Goal: Task Accomplishment & Management: Complete application form

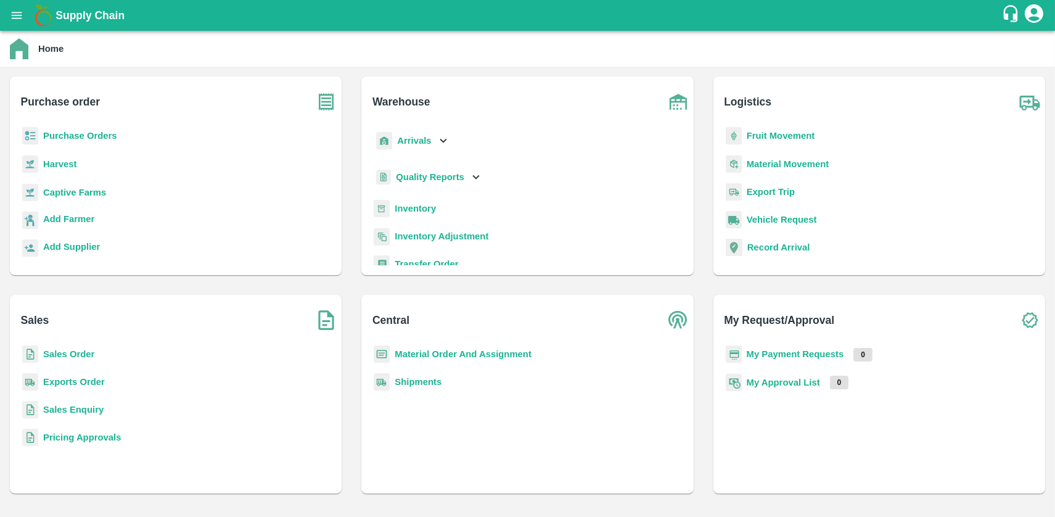
click at [105, 135] on b "Purchase Orders" at bounding box center [80, 136] width 74 height 10
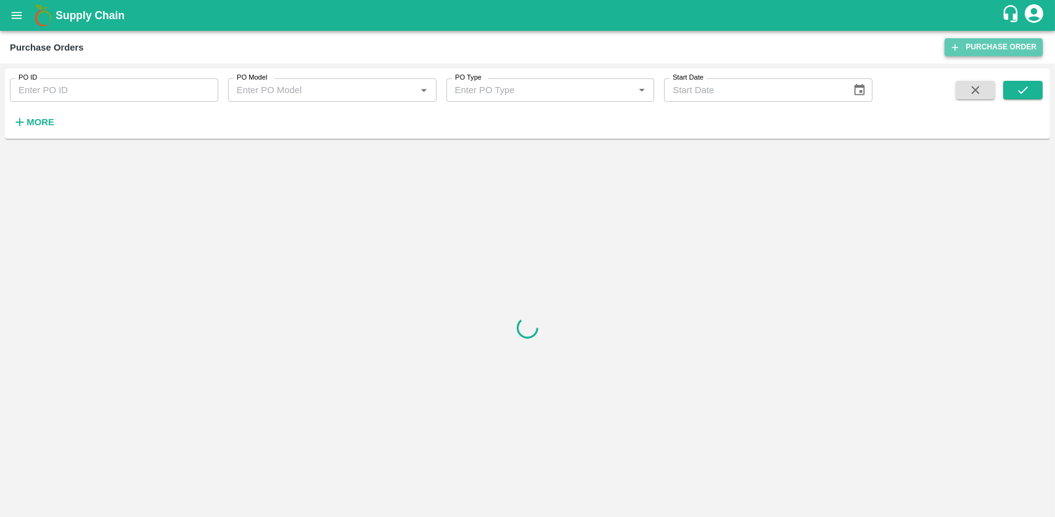
click at [986, 41] on link "Purchase Order" at bounding box center [994, 47] width 98 height 18
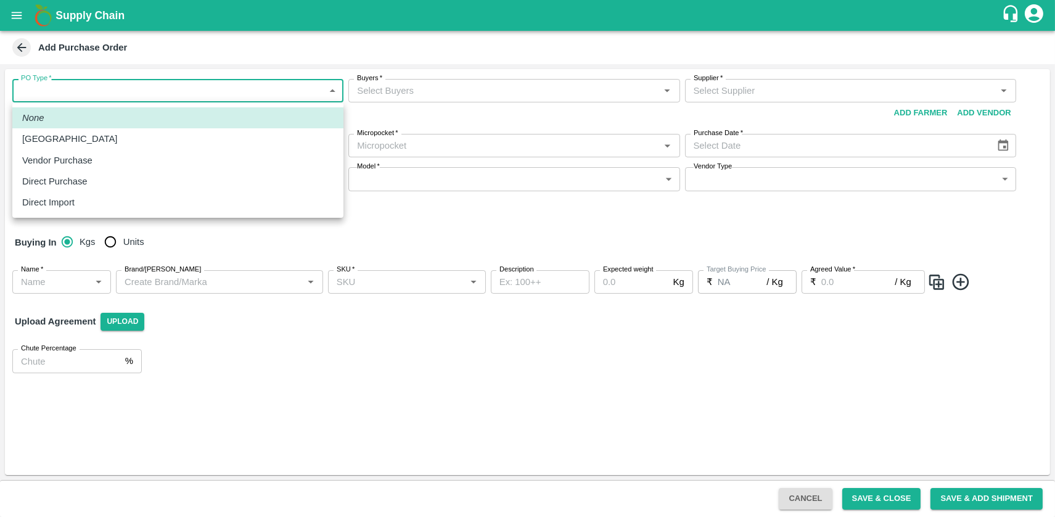
click at [150, 95] on body "Supply Chain Add Purchase Order PO Type   * ​ PO Type Buyers   * Buyers   * Sup…" at bounding box center [527, 258] width 1055 height 517
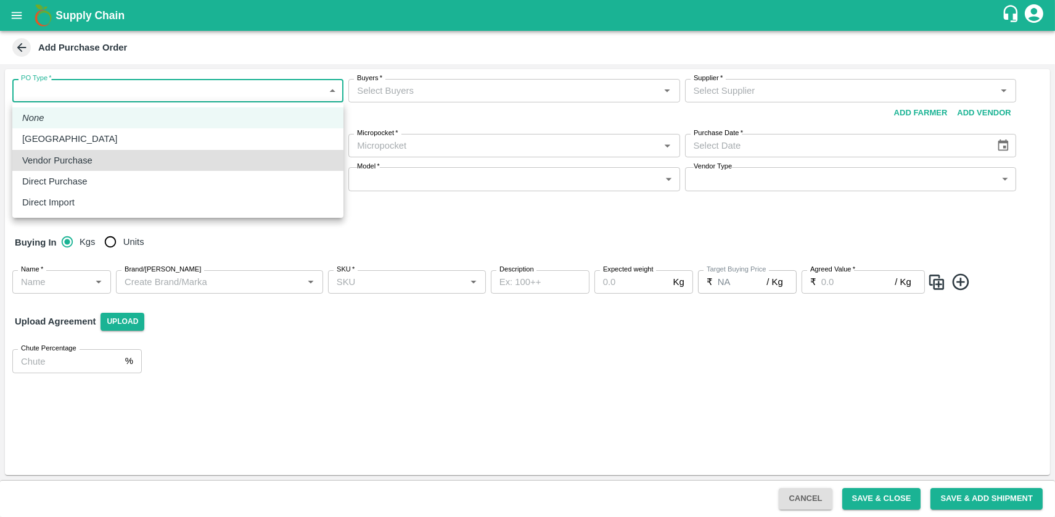
type input "2"
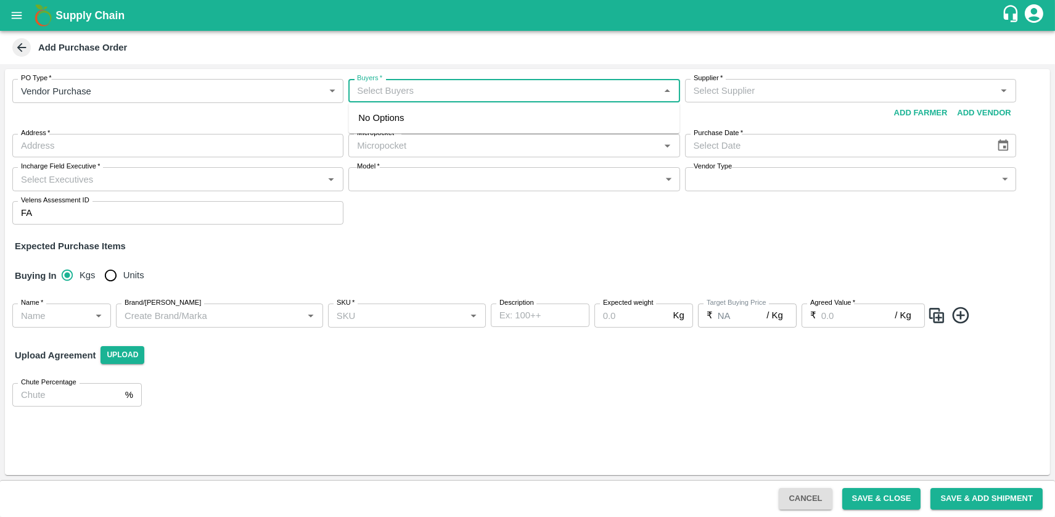
click at [377, 91] on input "Buyers   *" at bounding box center [503, 91] width 303 height 16
type input "n"
click at [424, 92] on input "Buyers   *" at bounding box center [503, 91] width 303 height 16
type input "b"
type input "c"
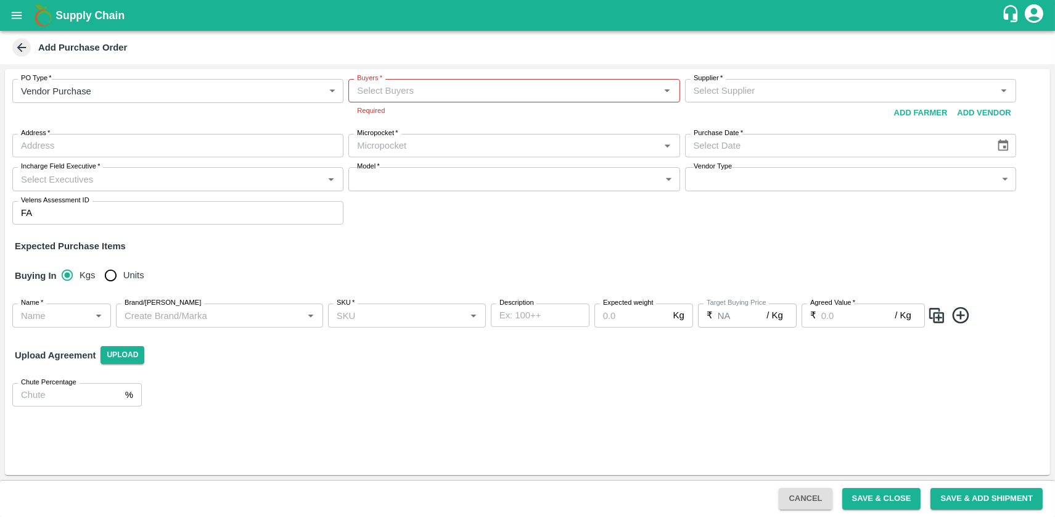
click at [483, 237] on div "PO Type   * Vendor Purchase 2 PO Type Buyers   * Buyers   * Required Supplier  …" at bounding box center [527, 272] width 1045 height 406
click at [550, 93] on input "Buyers   *" at bounding box center [503, 91] width 303 height 16
click at [672, 93] on icon "Close" at bounding box center [668, 91] width 14 height 14
click at [672, 93] on icon "Open" at bounding box center [668, 91] width 14 height 14
type input "c"
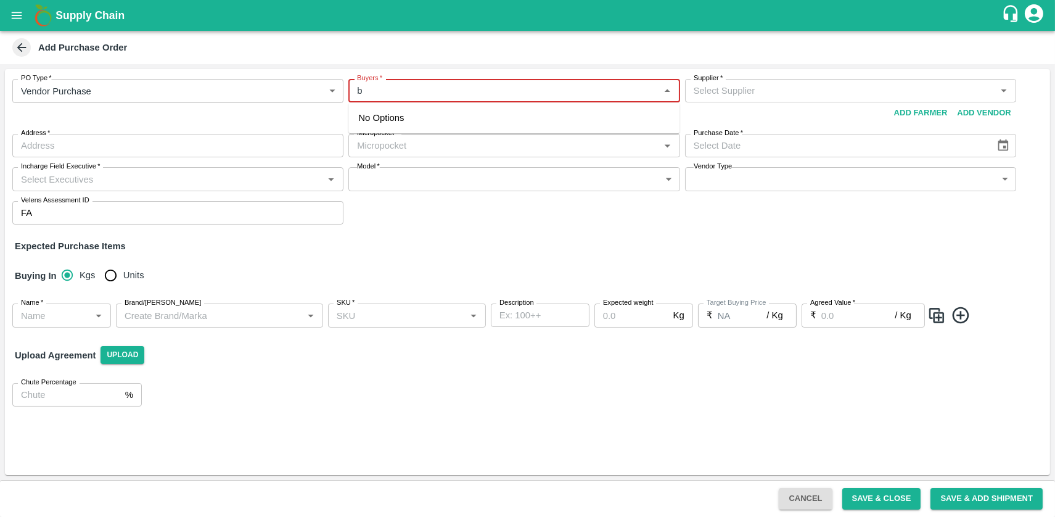
type input "b"
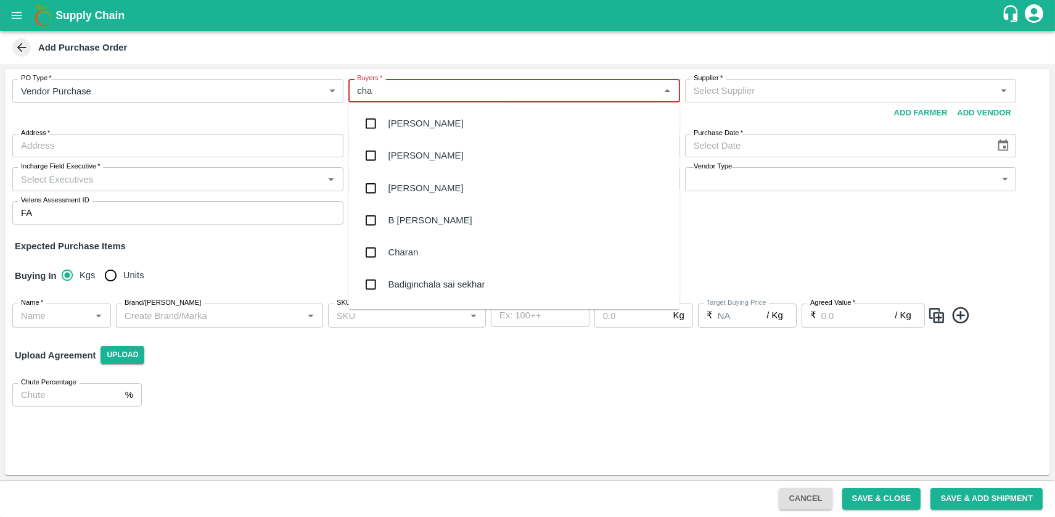
type input "chan"
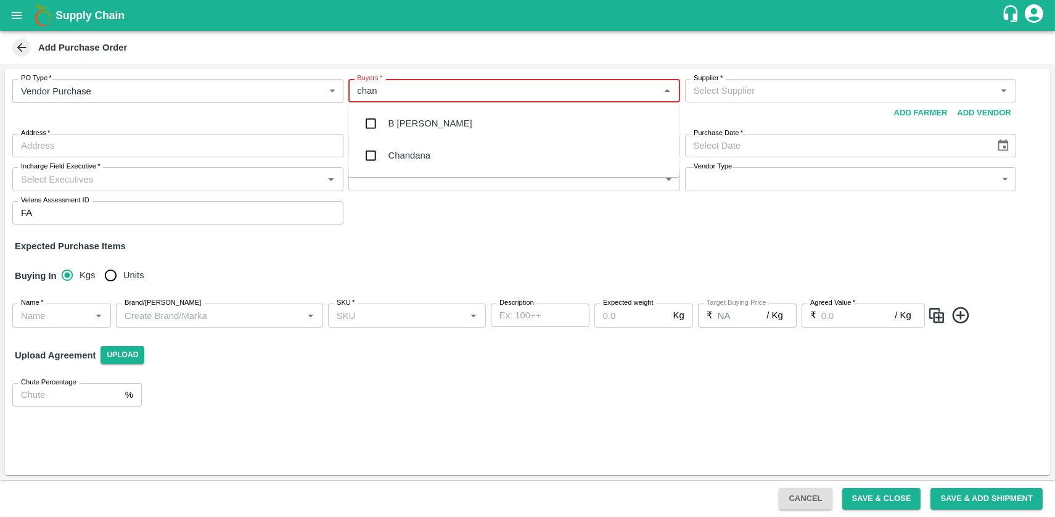
click at [548, 128] on div "B Chandra Sekhar" at bounding box center [513, 123] width 331 height 32
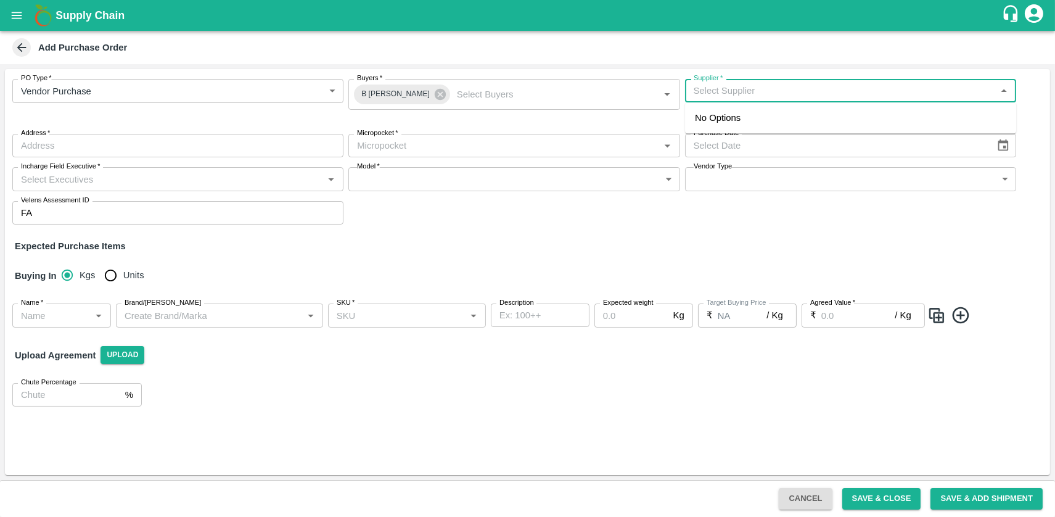
click at [753, 88] on input "Supplier   *" at bounding box center [840, 91] width 303 height 16
type input "nxt level"
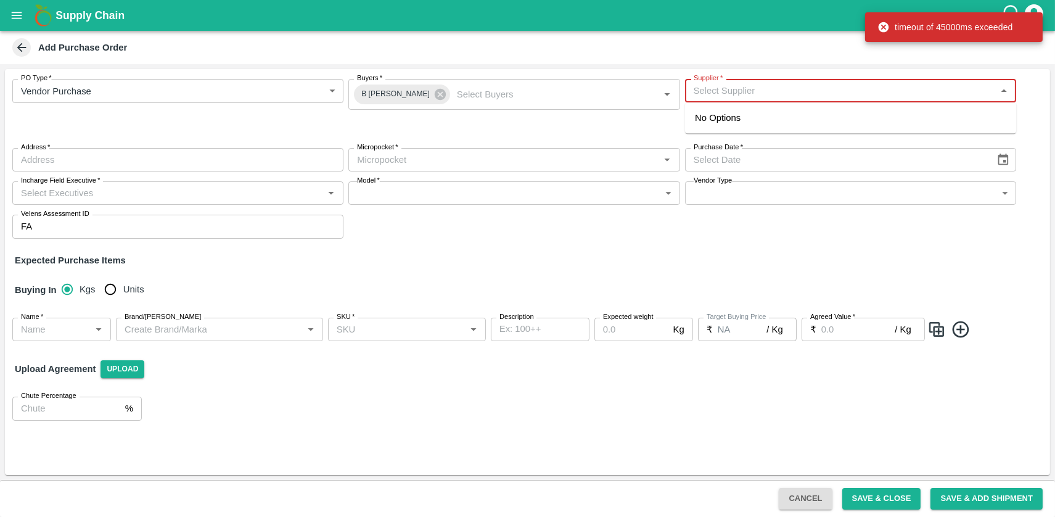
click at [755, 89] on input "Supplier   *" at bounding box center [840, 91] width 303 height 16
paste input "9705141514"
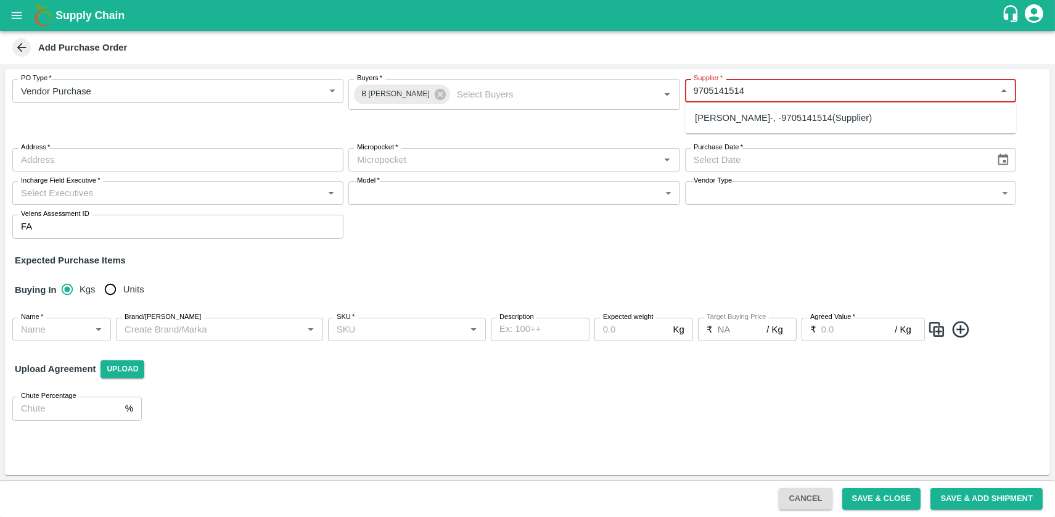
click at [781, 130] on ul "ASHOK DOSAKAYALA-, -9705141514(Supplier)" at bounding box center [850, 117] width 331 height 31
click at [750, 118] on div "ASHOK DOSAKAYALA-, -9705141514(Supplier)" at bounding box center [783, 118] width 177 height 14
type input "ASHOK DOSAKAYALA-, -9705141514(Supplier)"
type input ", , ,"
click at [563, 169] on div "Micropocket   *" at bounding box center [513, 159] width 331 height 23
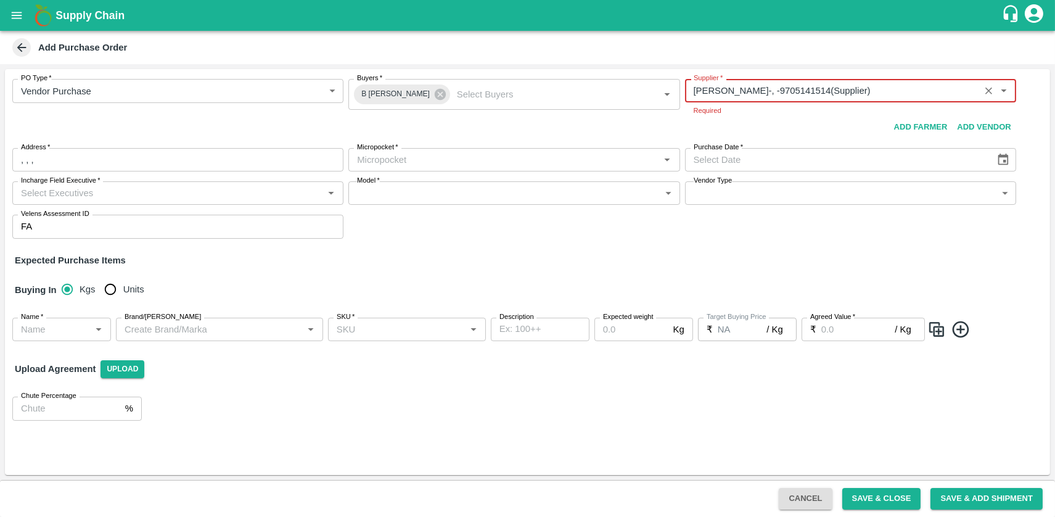
type input "ASHOK DOSAKAYALA-, -9705141514(Supplier)"
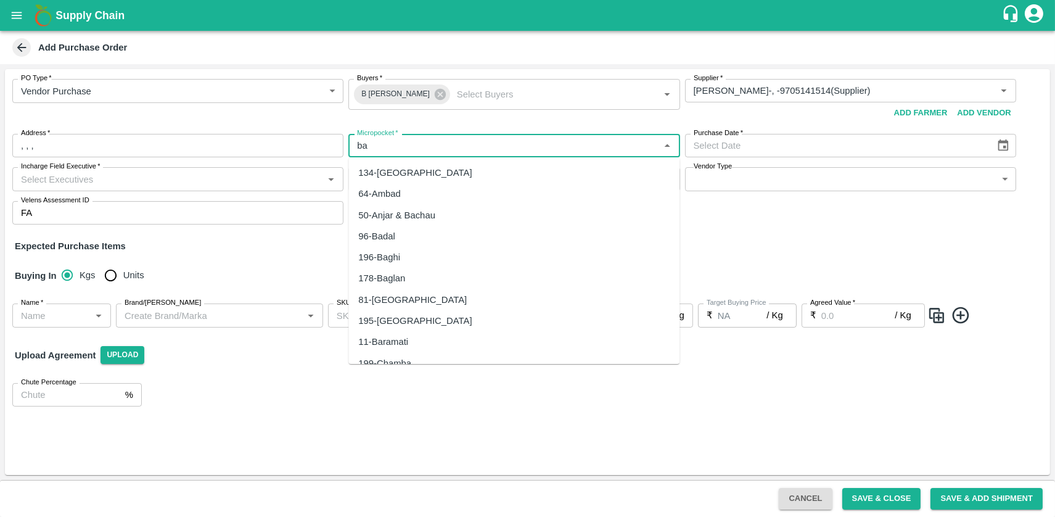
click at [432, 302] on div "81-Bangalore" at bounding box center [513, 299] width 331 height 21
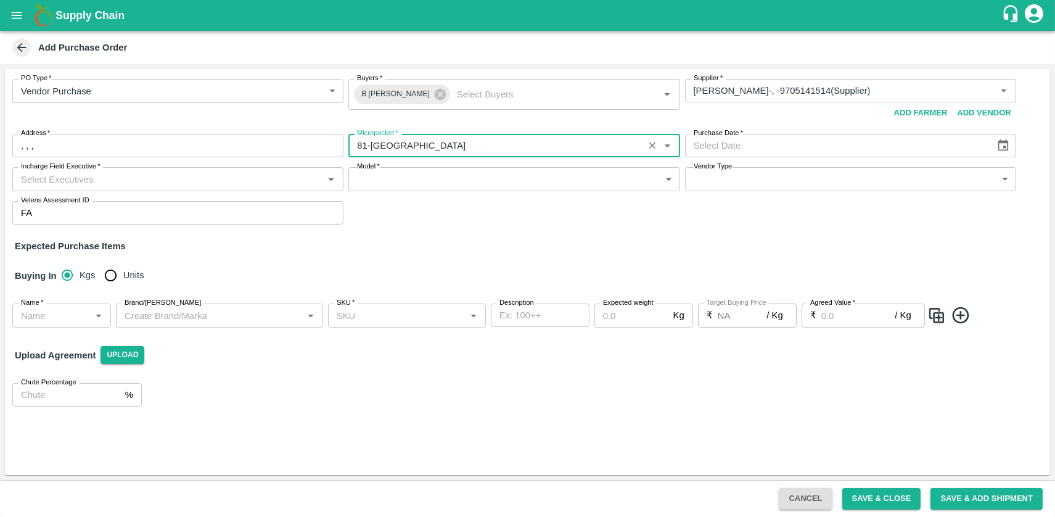
type input "81-Bangalore"
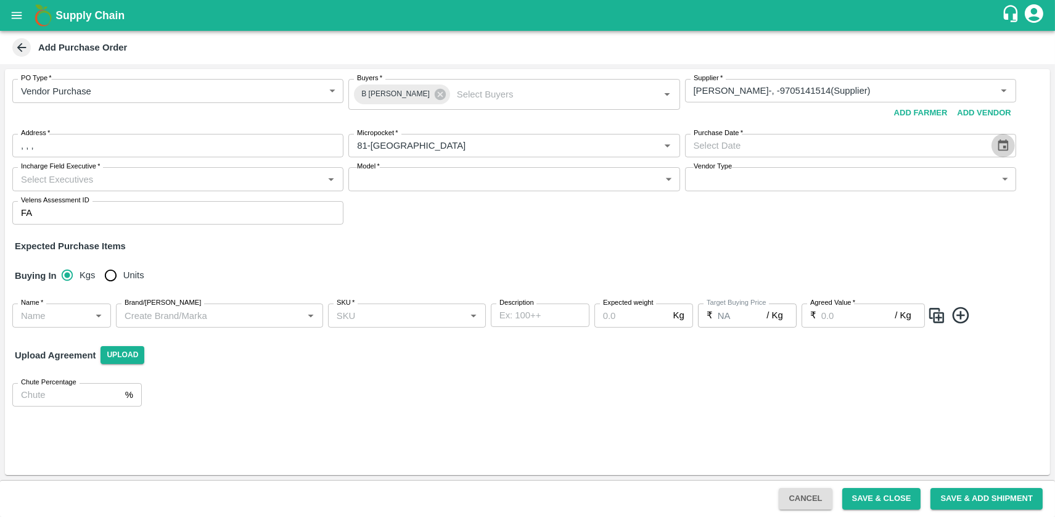
click at [1002, 149] on icon "Choose date" at bounding box center [1004, 146] width 14 height 14
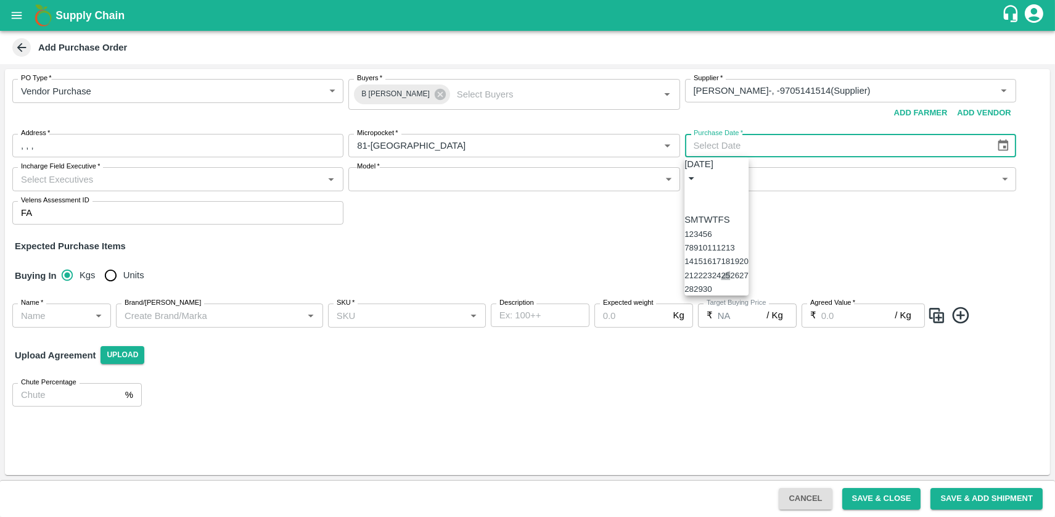
click at [731, 280] on button "25" at bounding box center [726, 275] width 9 height 9
type input "25/09/2025"
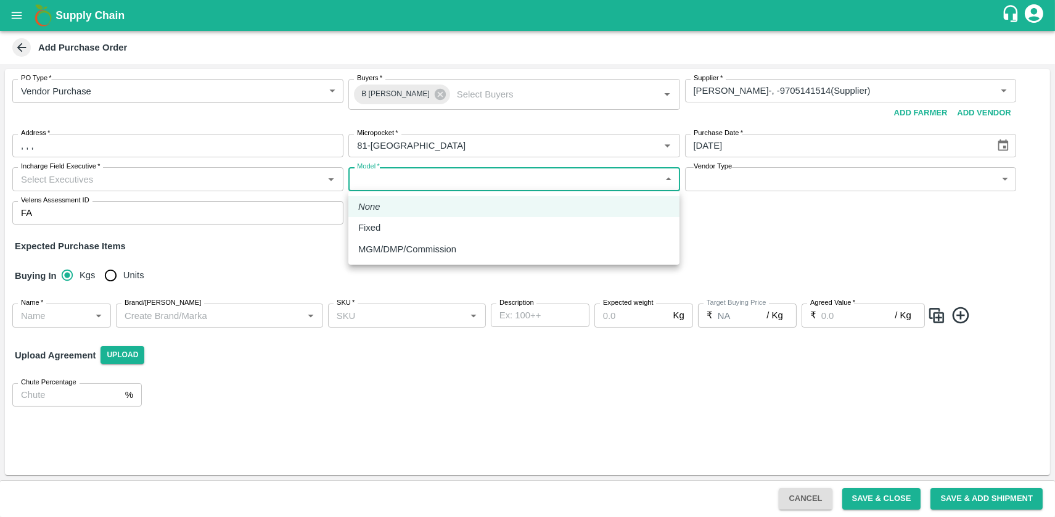
click at [459, 176] on body "Supply Chain Add Purchase Order PO Type   * Vendor Purchase 2 PO Type Buyers   …" at bounding box center [527, 258] width 1055 height 517
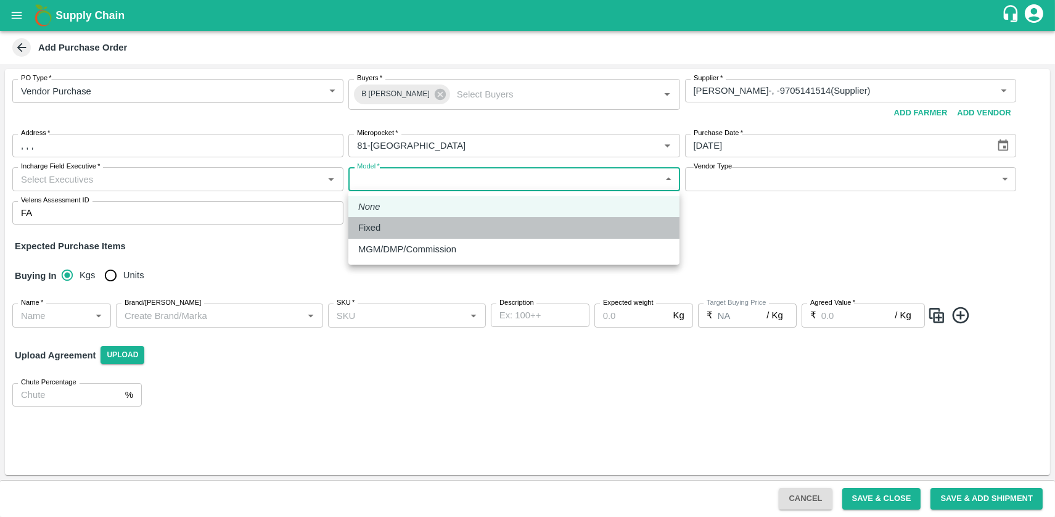
click at [435, 236] on li "Fixed" at bounding box center [513, 227] width 331 height 21
type input "Fixed"
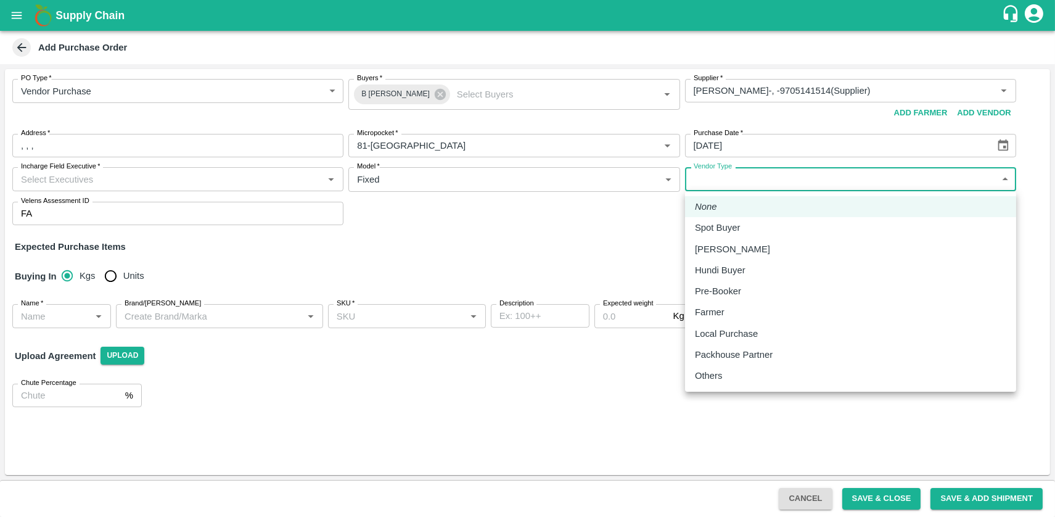
click at [726, 180] on body "Supply Chain Add Purchase Order PO Type   * Vendor Purchase 2 PO Type Buyers   …" at bounding box center [527, 258] width 1055 height 517
click at [569, 260] on div at bounding box center [527, 258] width 1055 height 517
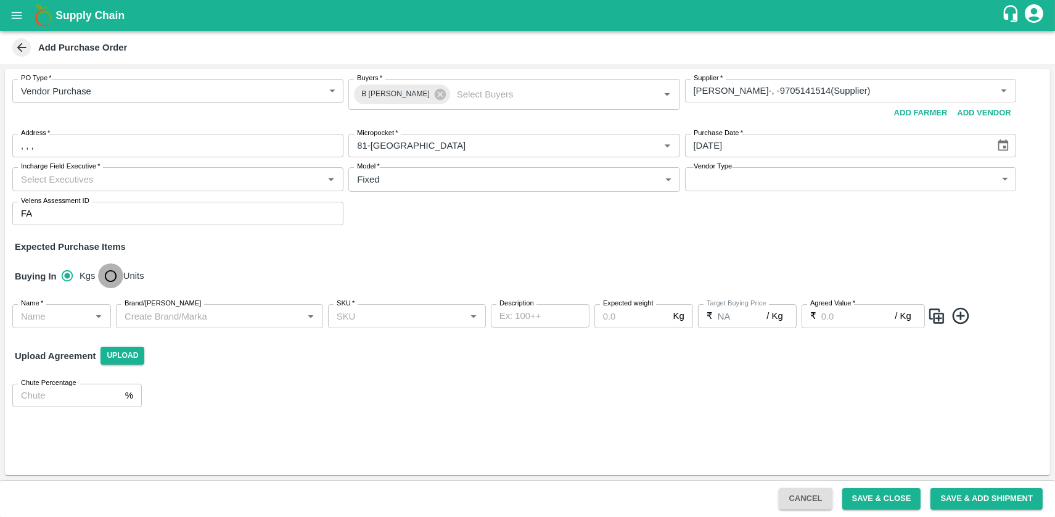
click at [110, 271] on input "Units" at bounding box center [110, 275] width 25 height 25
radio input "true"
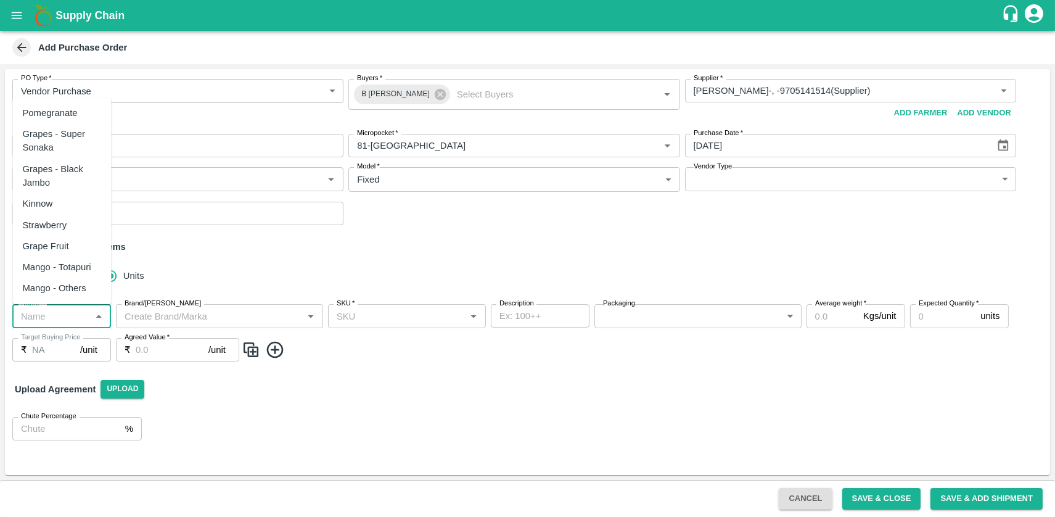
click at [75, 312] on input "Name   *" at bounding box center [51, 316] width 71 height 16
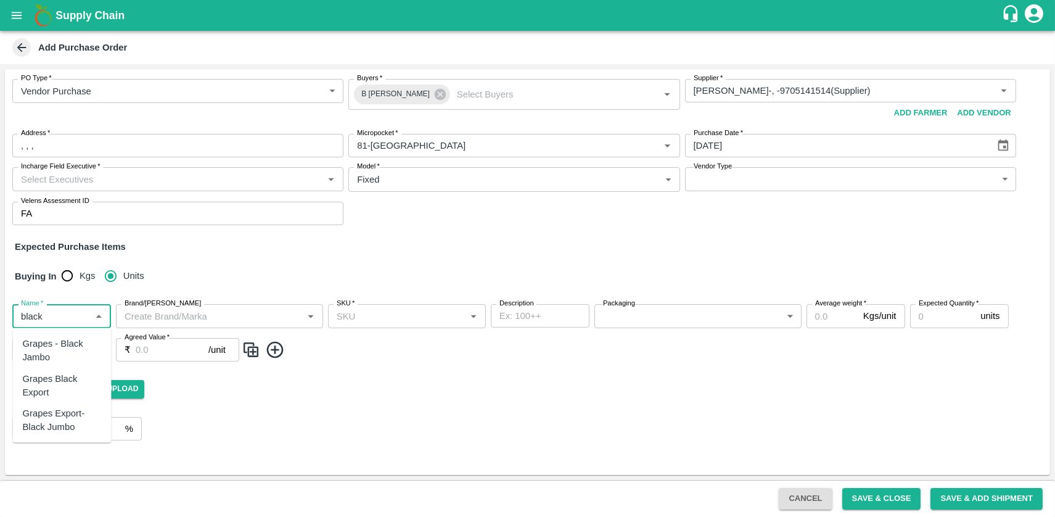
click at [75, 356] on div "Grapes - Black Jambo" at bounding box center [61, 351] width 79 height 28
type input "Grapes - Black Jambo"
click at [380, 321] on input "SKU   *" at bounding box center [397, 316] width 130 height 16
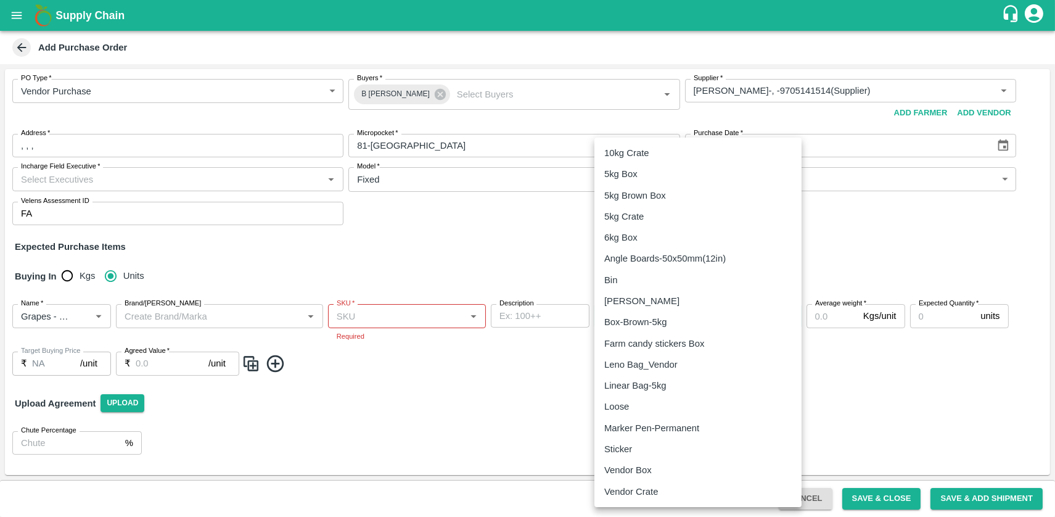
click at [624, 315] on body "Supply Chain Add Purchase Order PO Type   * Vendor Purchase 2 PO Type Buyers   …" at bounding box center [527, 258] width 1055 height 517
click at [626, 469] on p "Vendor Box" at bounding box center [627, 470] width 47 height 14
type input "276"
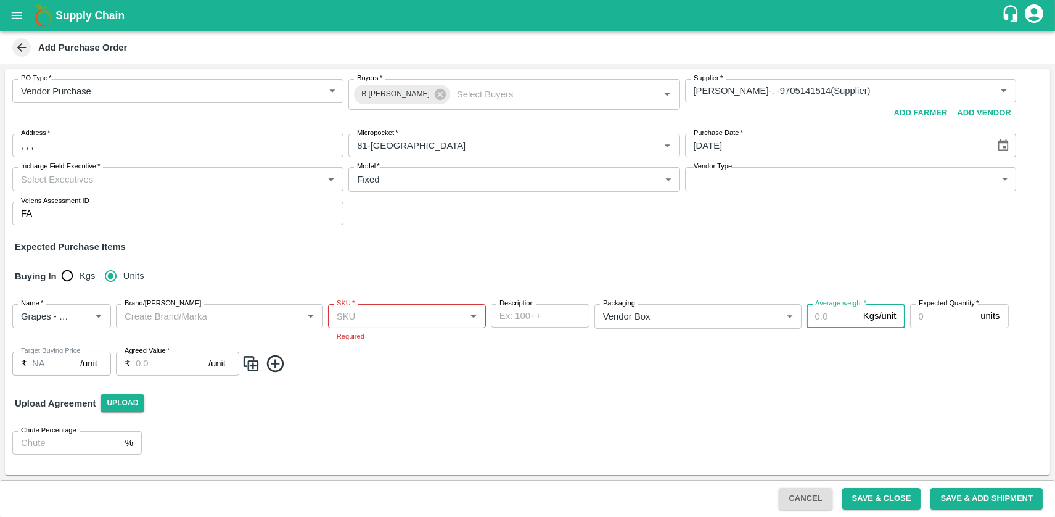
click at [839, 311] on input "Average weight   *" at bounding box center [833, 315] width 52 height 23
click at [822, 313] on input "Average weight   *" at bounding box center [833, 315] width 52 height 23
type input "10"
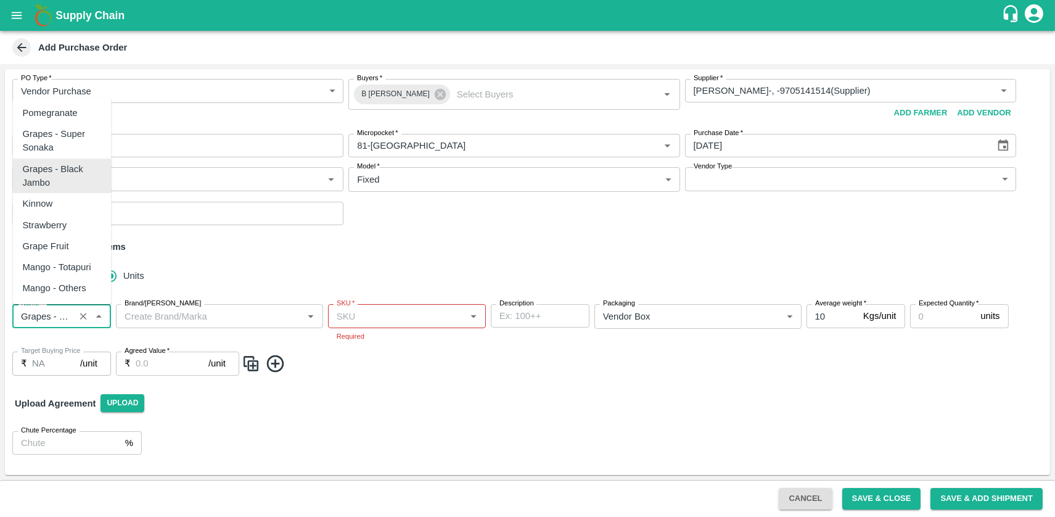
click at [57, 316] on input "Name   *" at bounding box center [43, 316] width 55 height 16
click at [56, 320] on input "Name   *" at bounding box center [43, 316] width 55 height 16
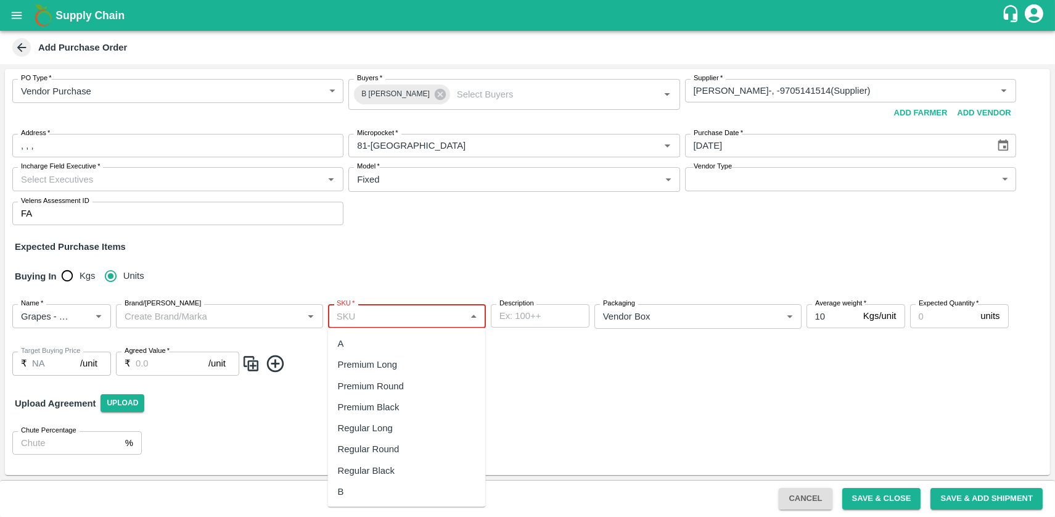
click at [363, 319] on input "SKU   *" at bounding box center [397, 316] width 130 height 16
click at [421, 321] on input "SKU   *" at bounding box center [397, 316] width 130 height 16
click at [394, 406] on div "Premium Black" at bounding box center [369, 407] width 62 height 14
type input "Premium Black"
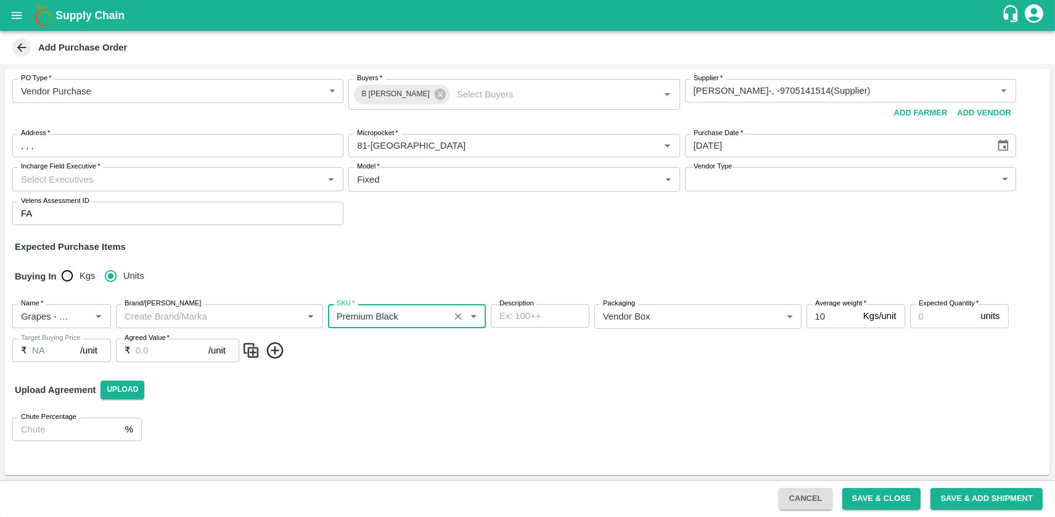
click at [937, 318] on input "Expected Quantity   *" at bounding box center [943, 315] width 66 height 23
paste input "2745"
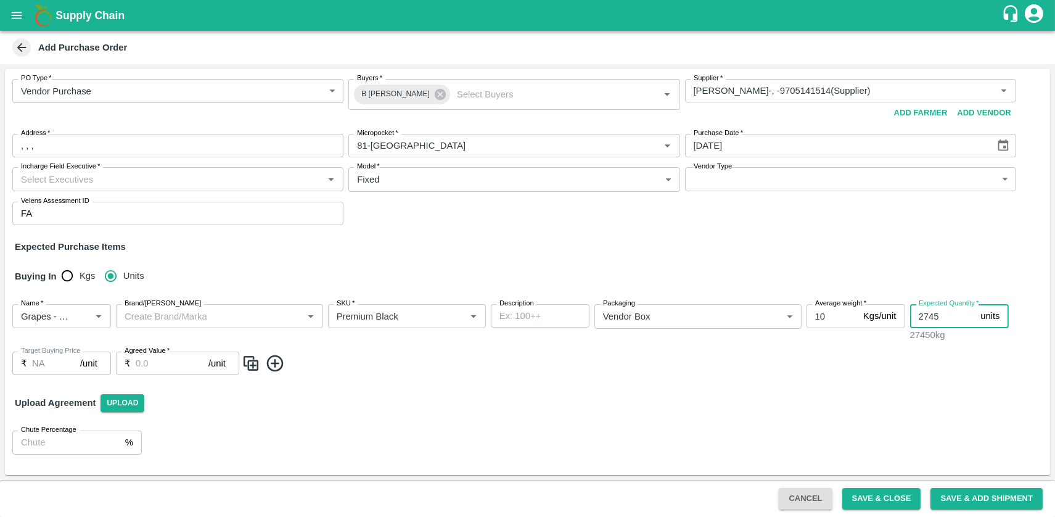
type input "2745"
click at [172, 366] on input "Agreed Value   *" at bounding box center [172, 363] width 73 height 23
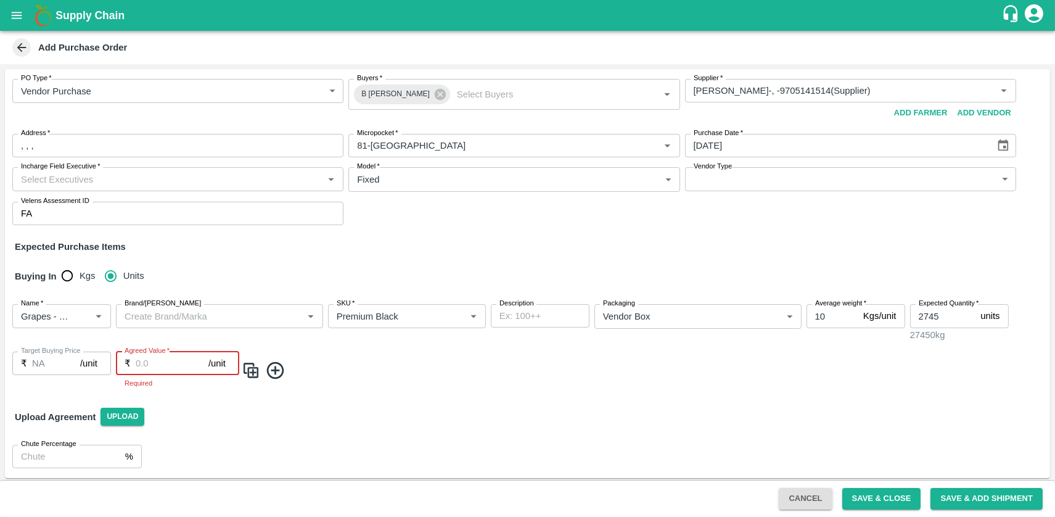
paste input "565"
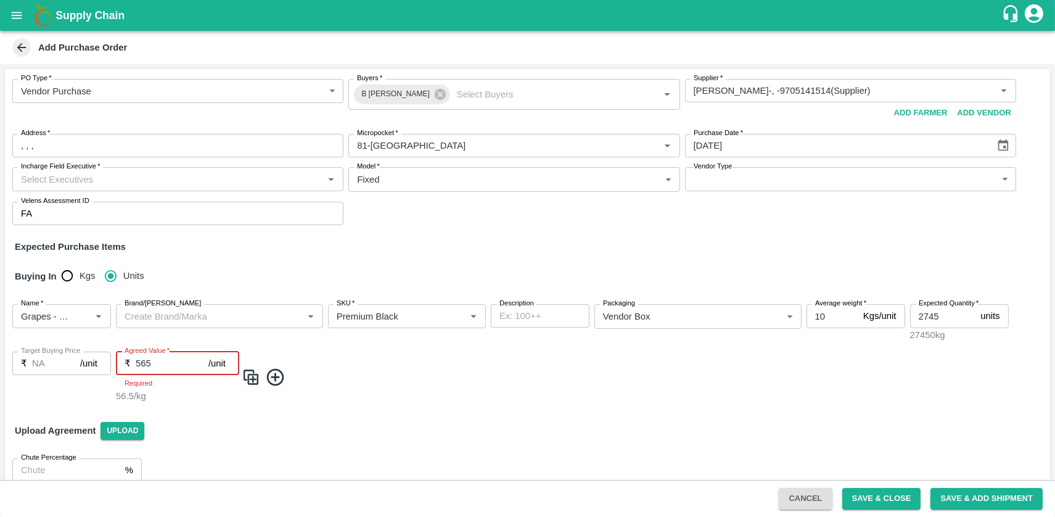
type input "565"
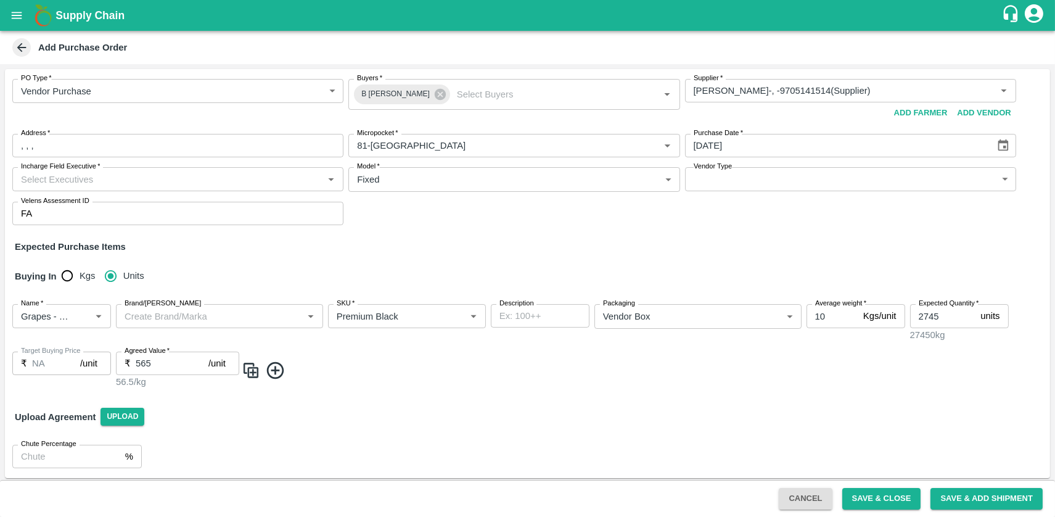
click at [345, 413] on div "Upload Agreement Upload" at bounding box center [527, 417] width 1045 height 36
click at [893, 496] on button "Save & Close" at bounding box center [881, 499] width 79 height 22
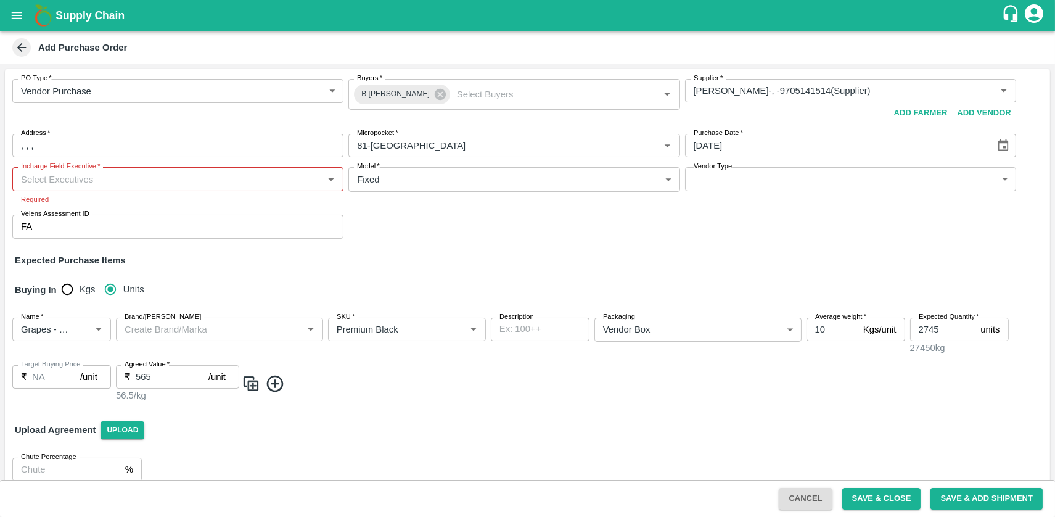
click at [320, 177] on div "Incharge Field Executive   *" at bounding box center [177, 178] width 331 height 23
type input "v"
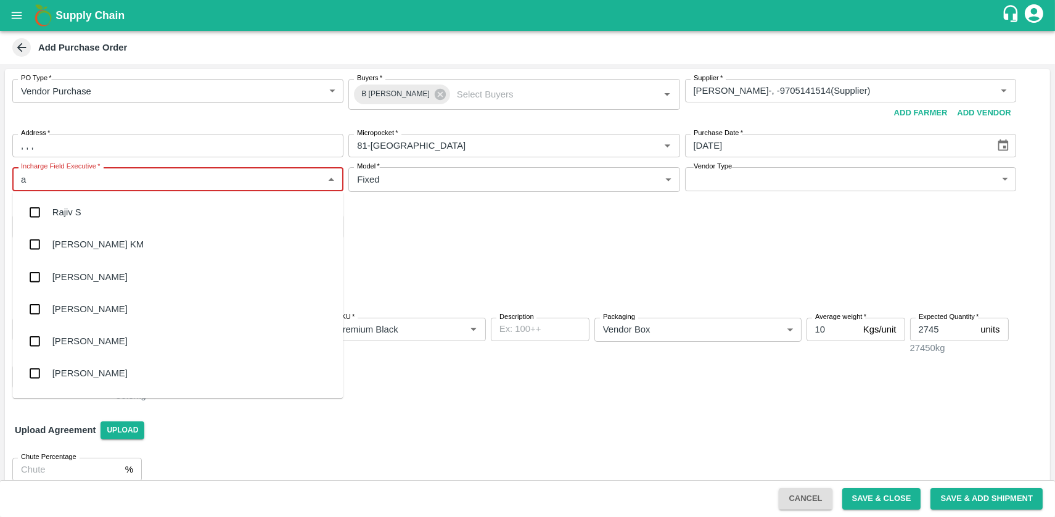
type input "ar"
type input "va"
type input "r"
type input "u"
type input "n"
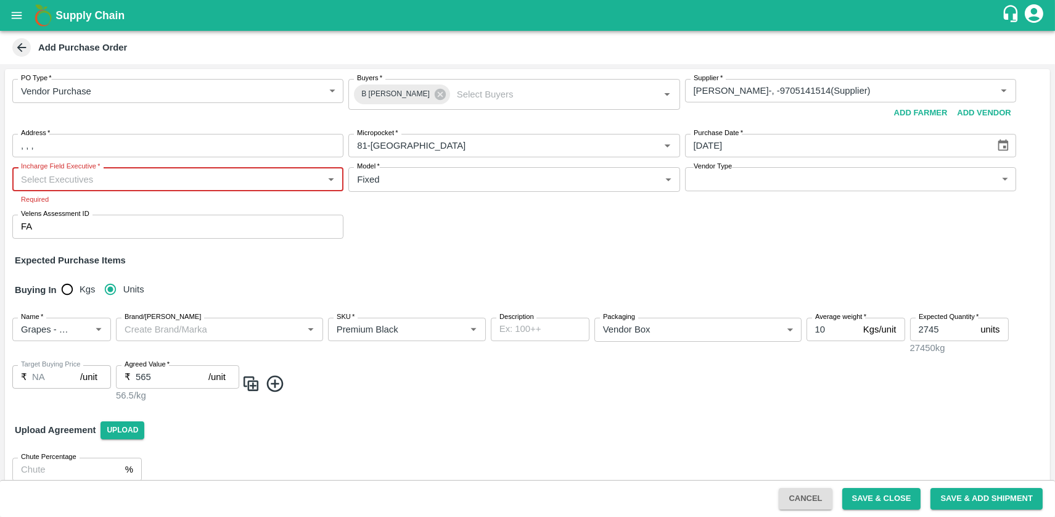
click at [303, 177] on input "Incharge Field Executive   *" at bounding box center [167, 179] width 303 height 16
type input "v"
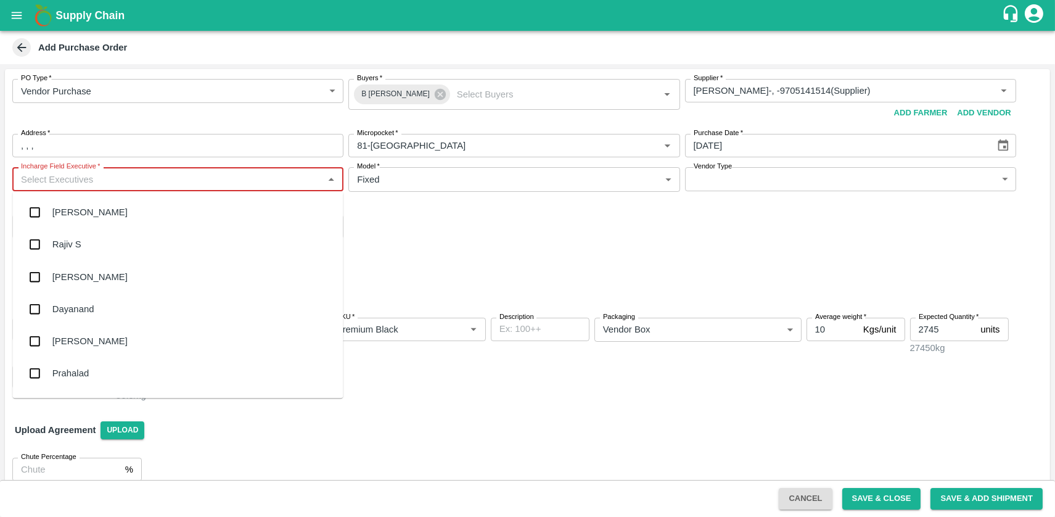
type input "v"
type input "ar"
type input "ku"
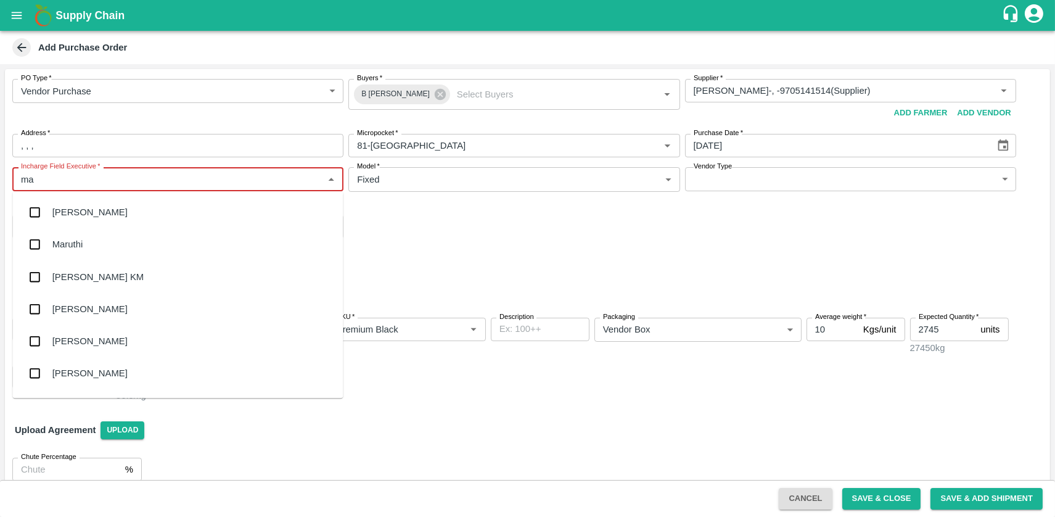
type input "mar"
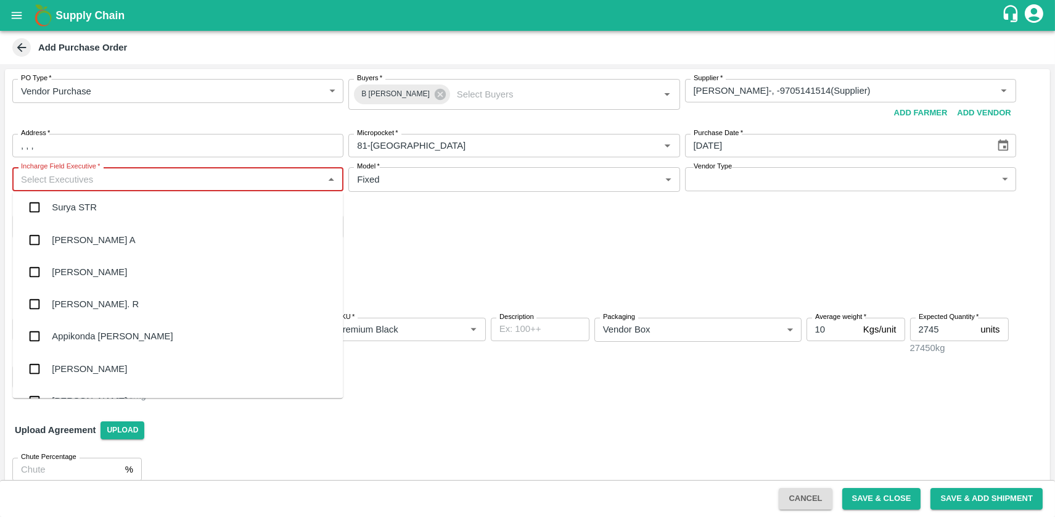
scroll to position [8743, 0]
click at [567, 206] on div "PO Type   * Vendor Purchase 2 PO Type Buyers   * B Chandra Sekhar Buyers   * Su…" at bounding box center [527, 158] width 1045 height 179
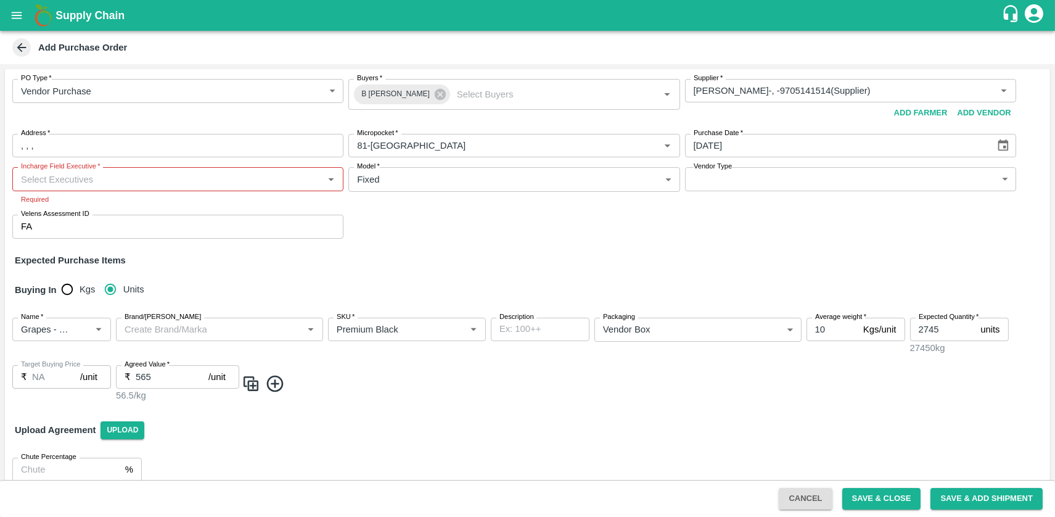
click at [202, 184] on input "Incharge Field Executive   *" at bounding box center [167, 179] width 303 height 16
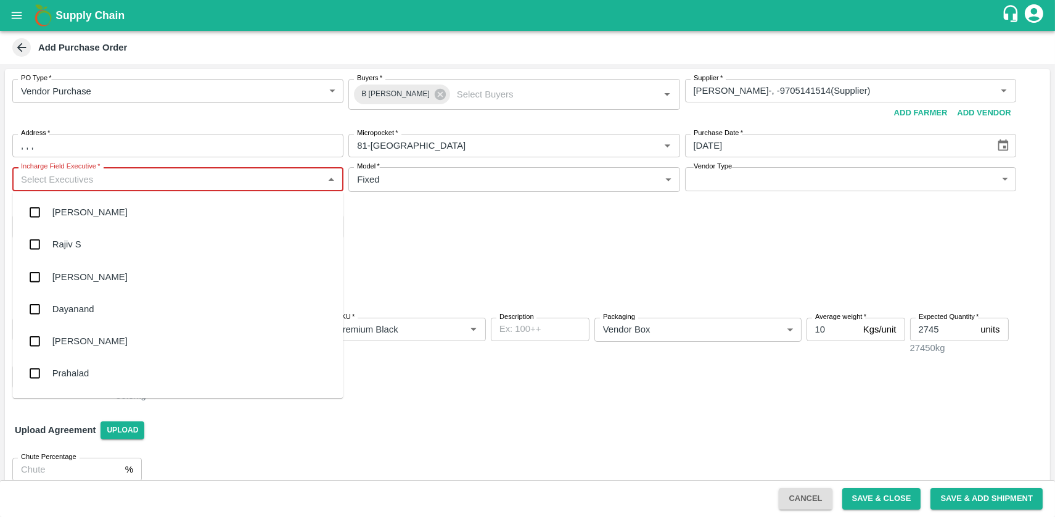
type input "v"
type input "a"
type input "r"
type input "u"
type input "n"
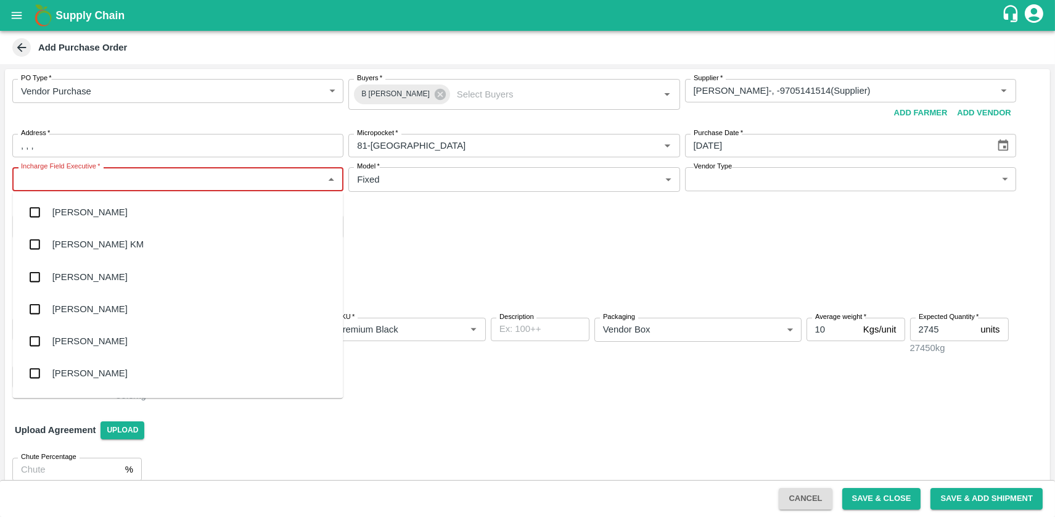
type input "k"
type input "uma"
type input "r"
type input "v"
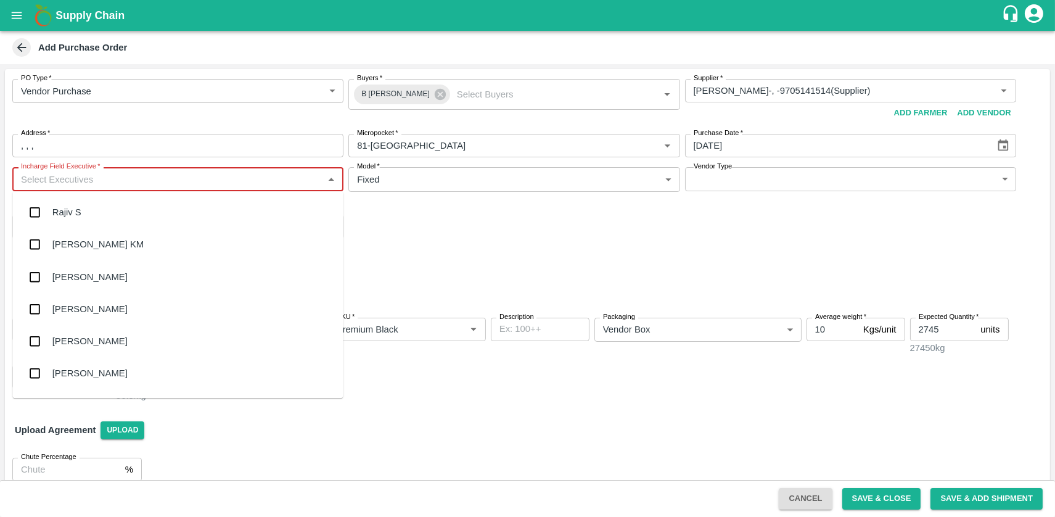
type input "a"
type input "v"
type input "ae"
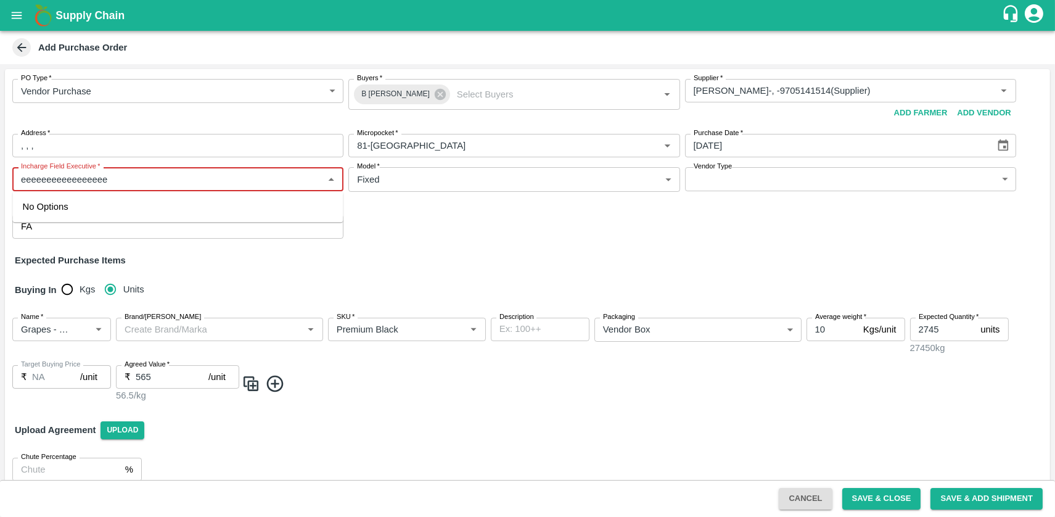
type input "eeeeeeeeeeeeeeeeee"
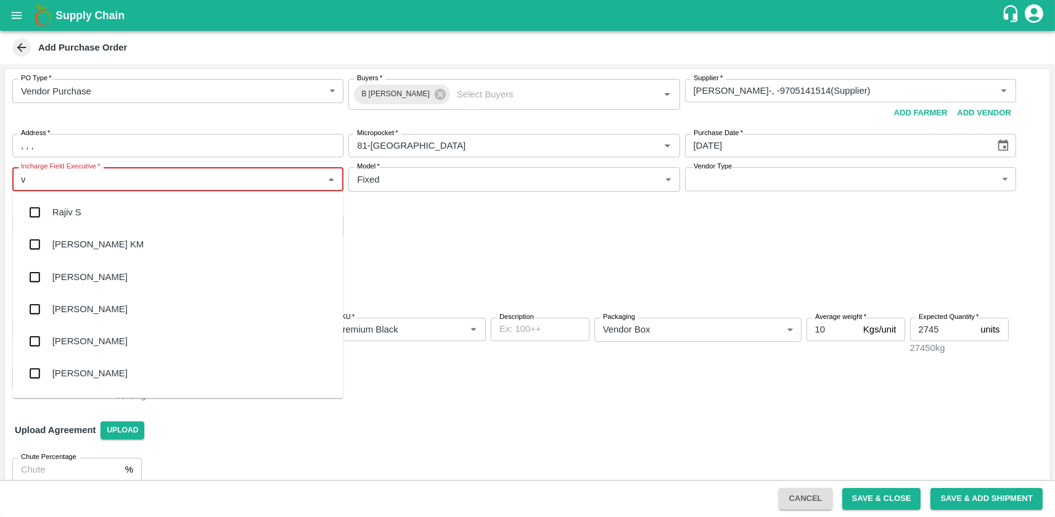
type input "va"
type input "r"
type input "u"
type input "n"
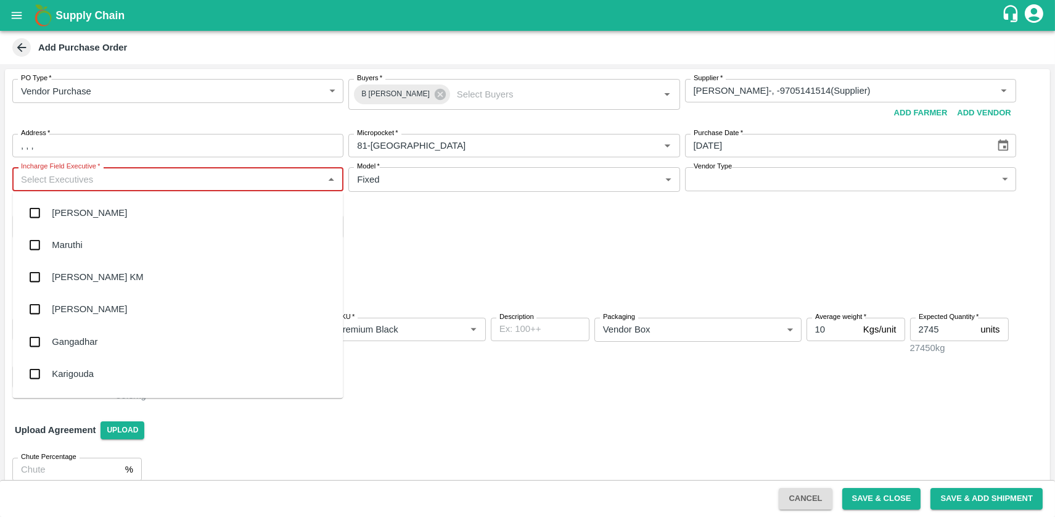
click at [164, 316] on div "kiran kumar" at bounding box center [177, 310] width 331 height 32
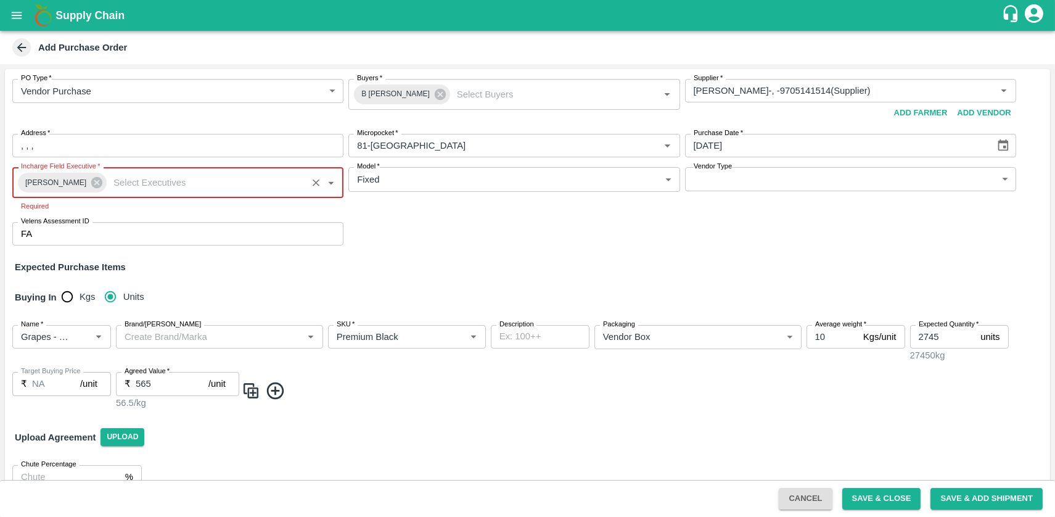
scroll to position [19, 0]
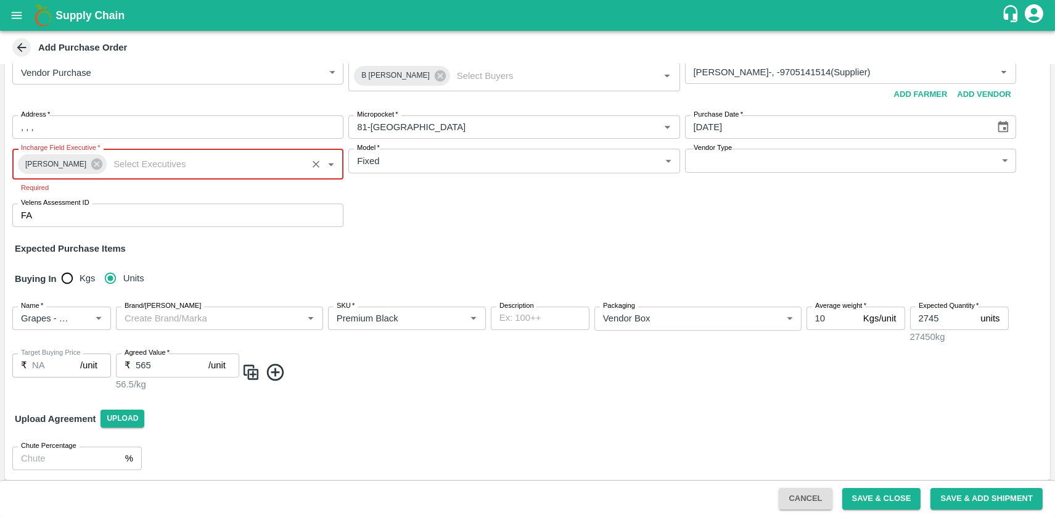
click at [406, 201] on div "PO Type   * Vendor Purchase 2 PO Type Buyers   * B Chandra Sekhar Buyers   * Su…" at bounding box center [527, 144] width 1045 height 186
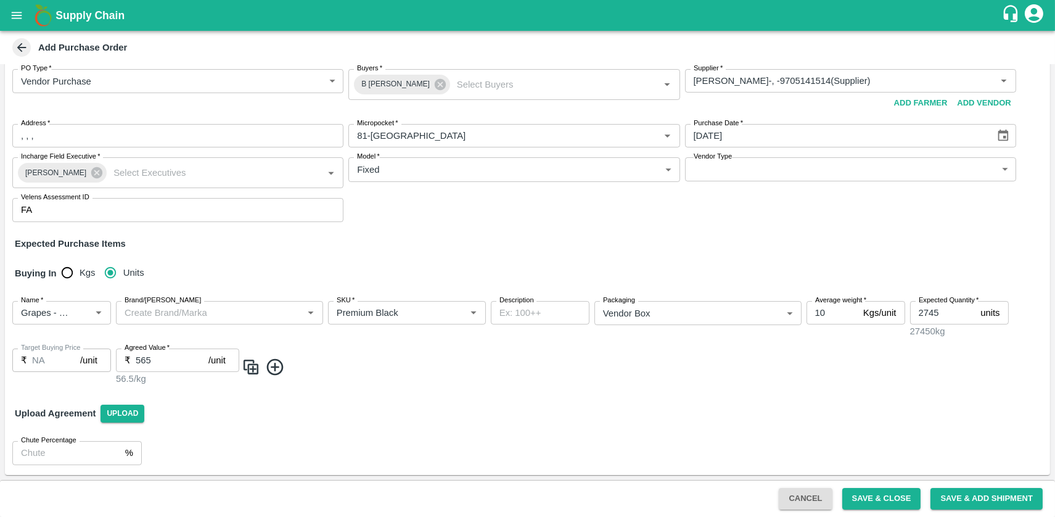
scroll to position [4, 0]
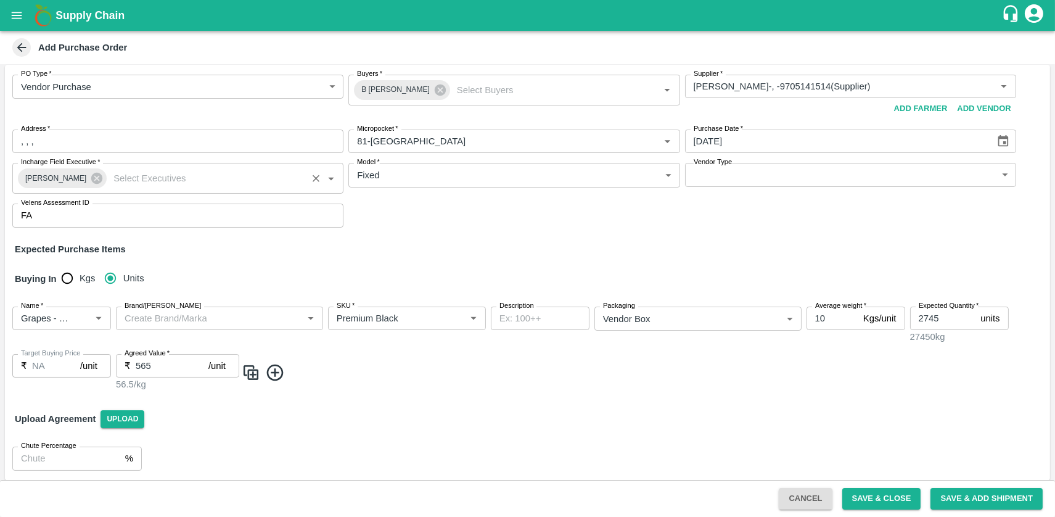
click at [127, 184] on input "Incharge Field Executive   *" at bounding box center [206, 178] width 195 height 16
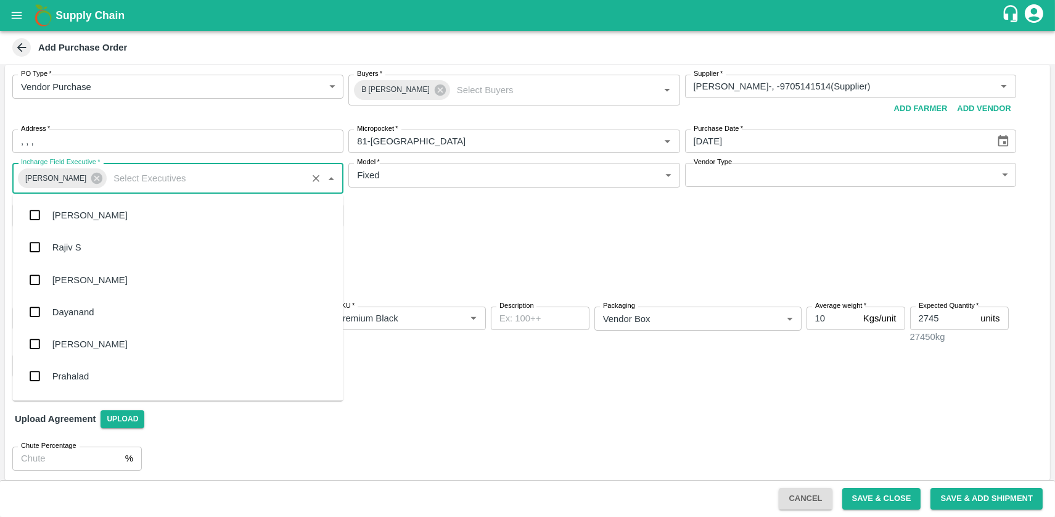
scroll to position [217, 0]
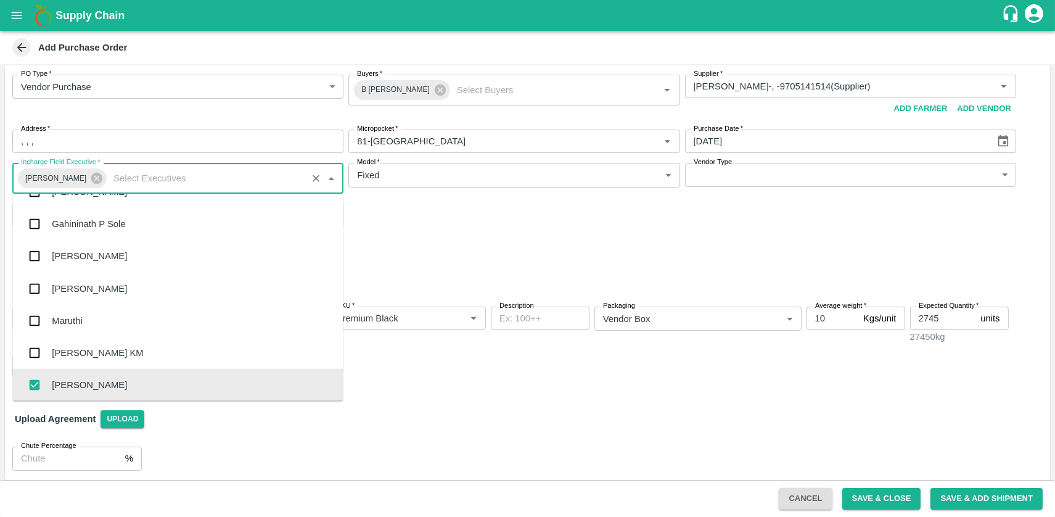
click at [37, 382] on input "checkbox" at bounding box center [34, 384] width 25 height 25
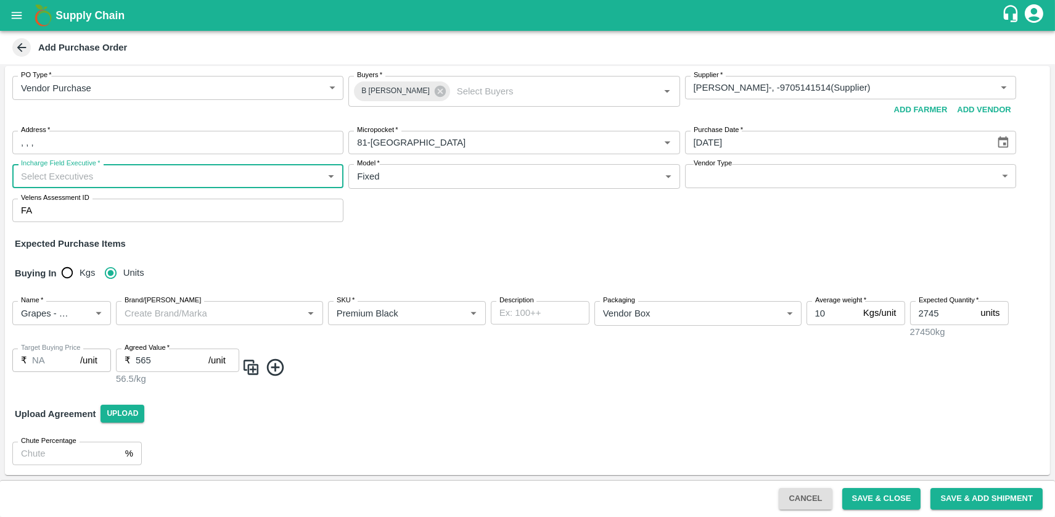
scroll to position [0, 0]
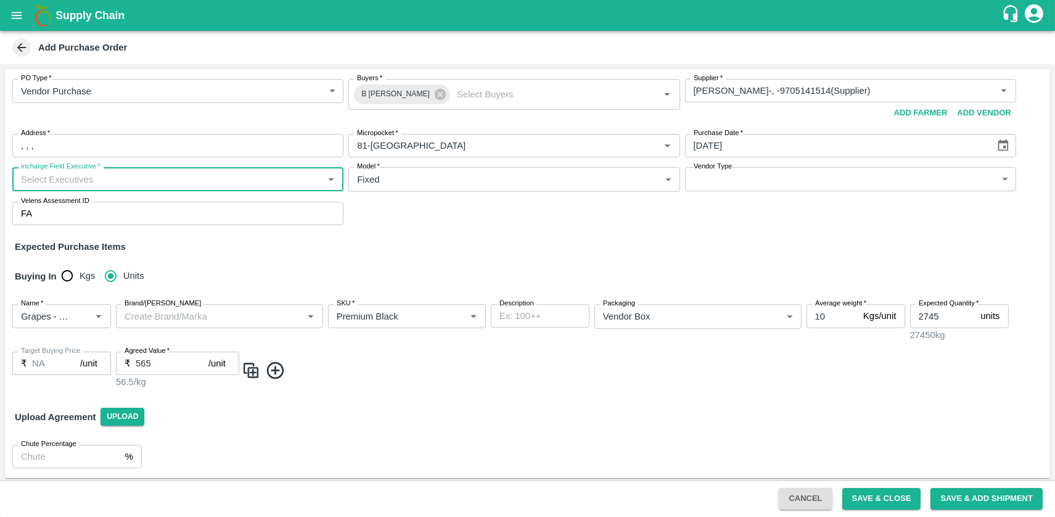
click at [116, 182] on input "Incharge Field Executive   *" at bounding box center [167, 179] width 303 height 16
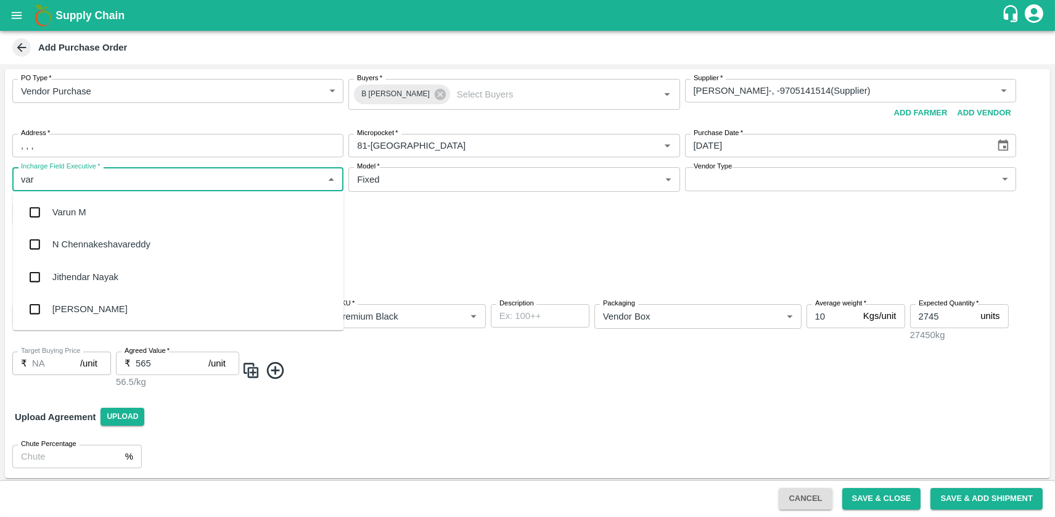
type input "varu"
click at [108, 218] on div "Varun M" at bounding box center [177, 212] width 331 height 32
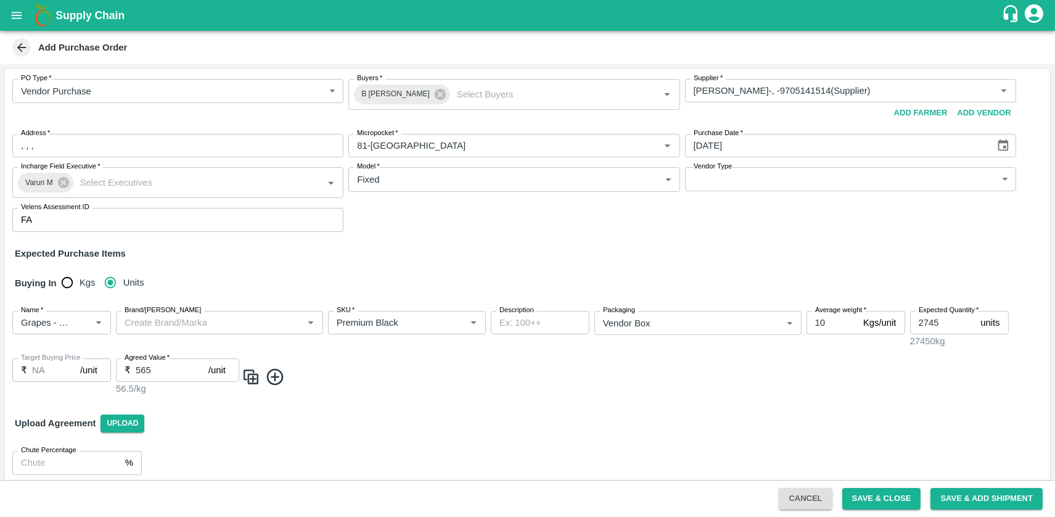
click at [546, 427] on div "Upload Agreement Upload" at bounding box center [527, 423] width 1045 height 36
click at [901, 498] on button "Save & Close" at bounding box center [881, 499] width 79 height 22
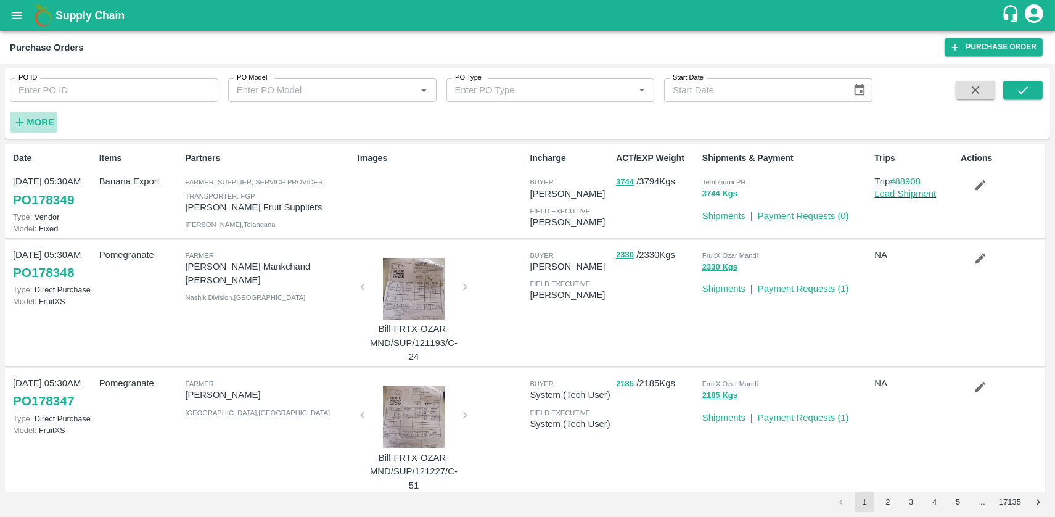
click at [35, 125] on strong "More" at bounding box center [41, 122] width 28 height 10
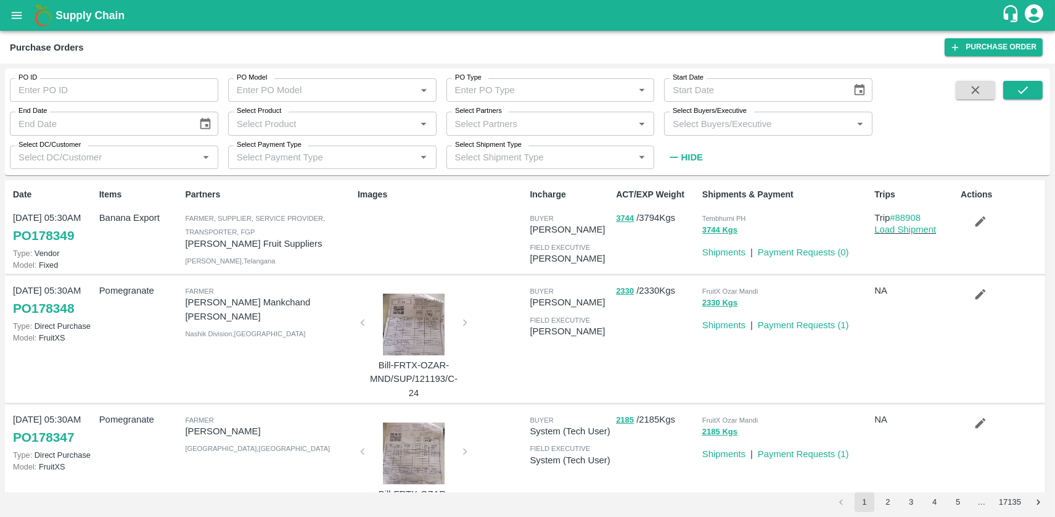
click at [705, 121] on input "Select Buyers/Executive" at bounding box center [758, 123] width 181 height 16
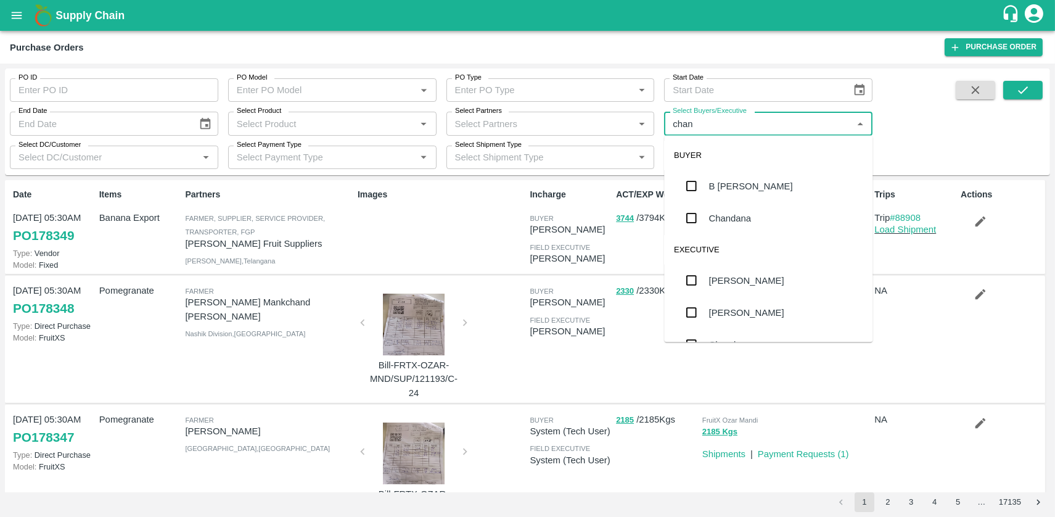
type input "chand"
click at [745, 193] on div "B Chandra Sekhar" at bounding box center [768, 186] width 208 height 32
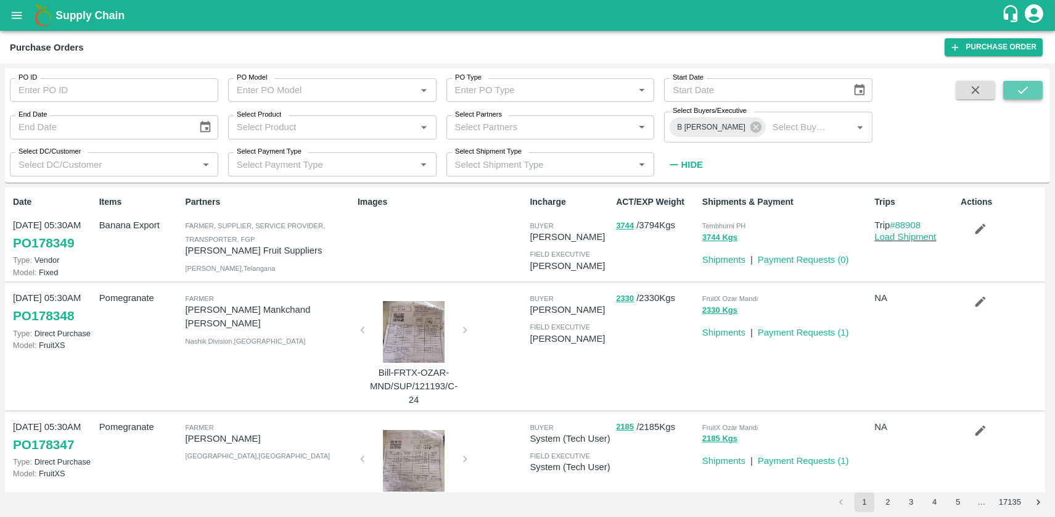
click at [1023, 89] on icon "submit" at bounding box center [1023, 90] width 14 height 14
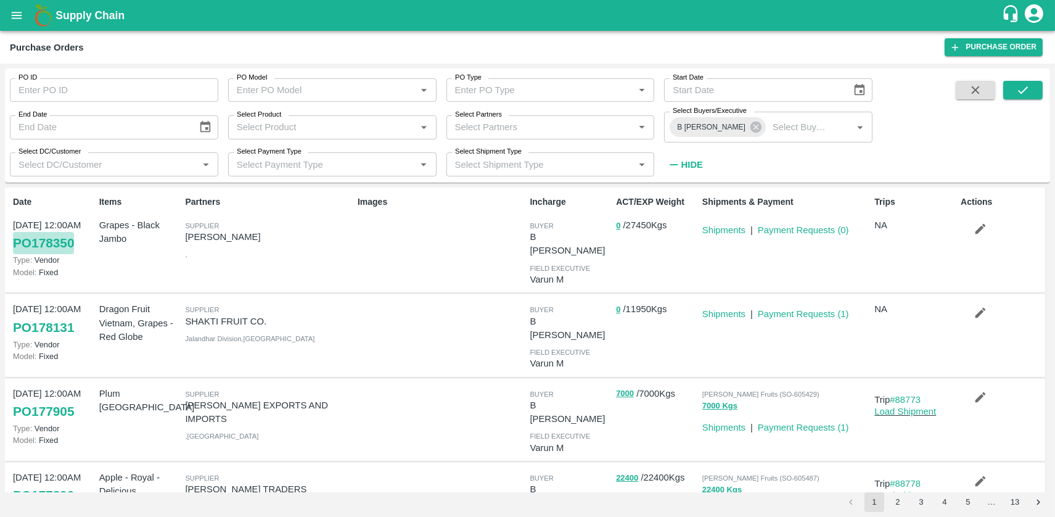
click at [54, 245] on link "PO 178350" at bounding box center [43, 243] width 61 height 22
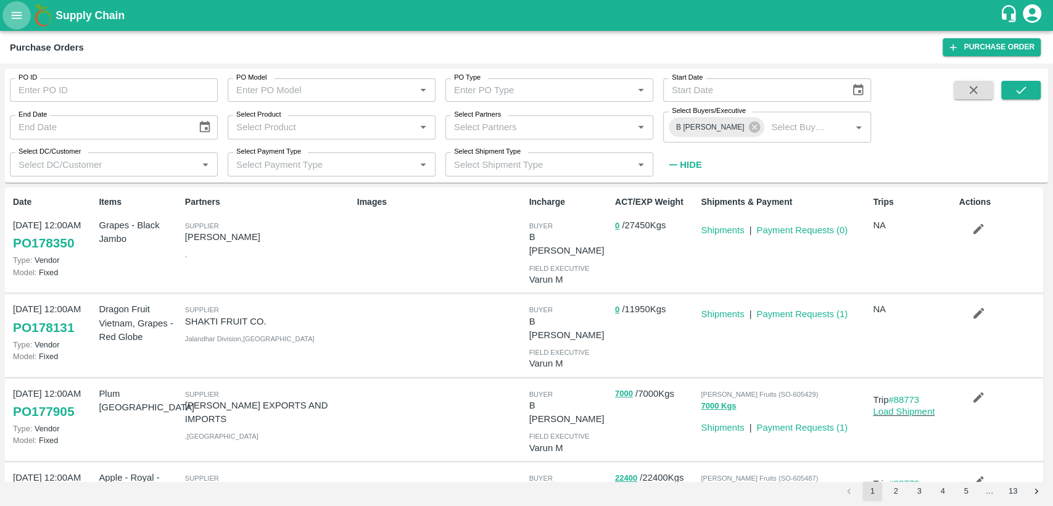
click at [12, 4] on button "open drawer" at bounding box center [16, 15] width 28 height 28
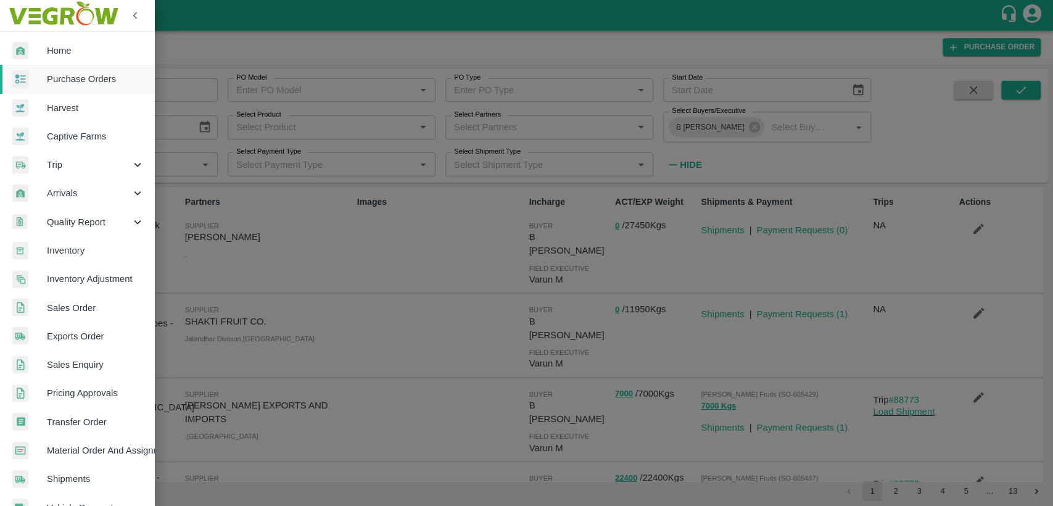
click at [418, 9] on div at bounding box center [526, 253] width 1053 height 506
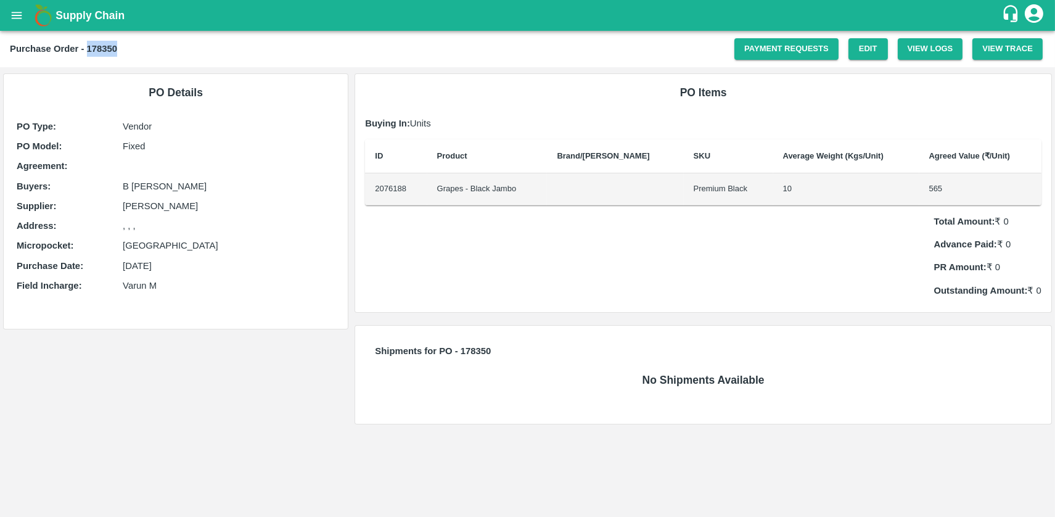
drag, startPoint x: 88, startPoint y: 48, endPoint x: 122, endPoint y: 46, distance: 34.0
click at [122, 46] on div "Purchase Order - 178350" at bounding box center [372, 49] width 725 height 16
copy b "178350"
click at [784, 56] on link "Payment Requests" at bounding box center [787, 49] width 104 height 22
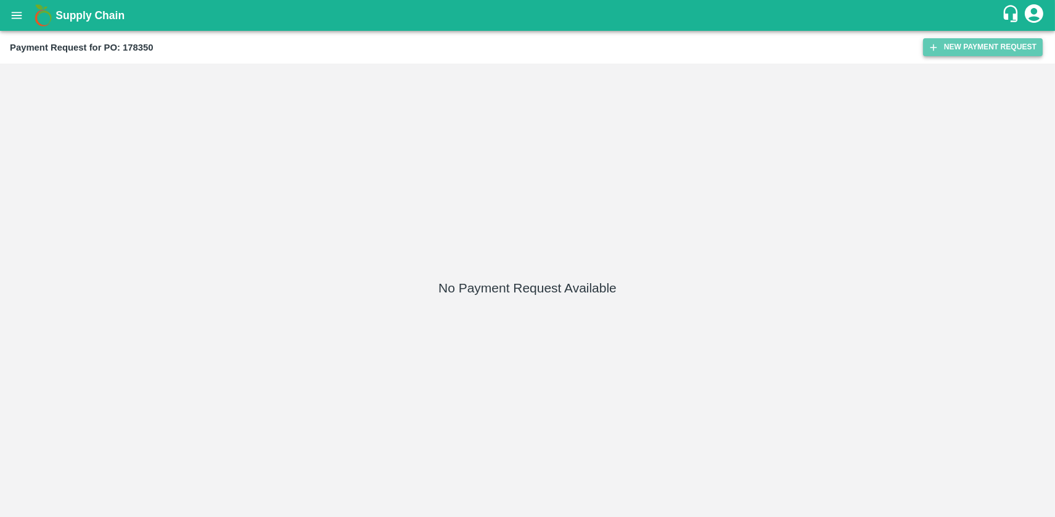
click at [987, 41] on button "New Payment Request" at bounding box center [983, 47] width 120 height 18
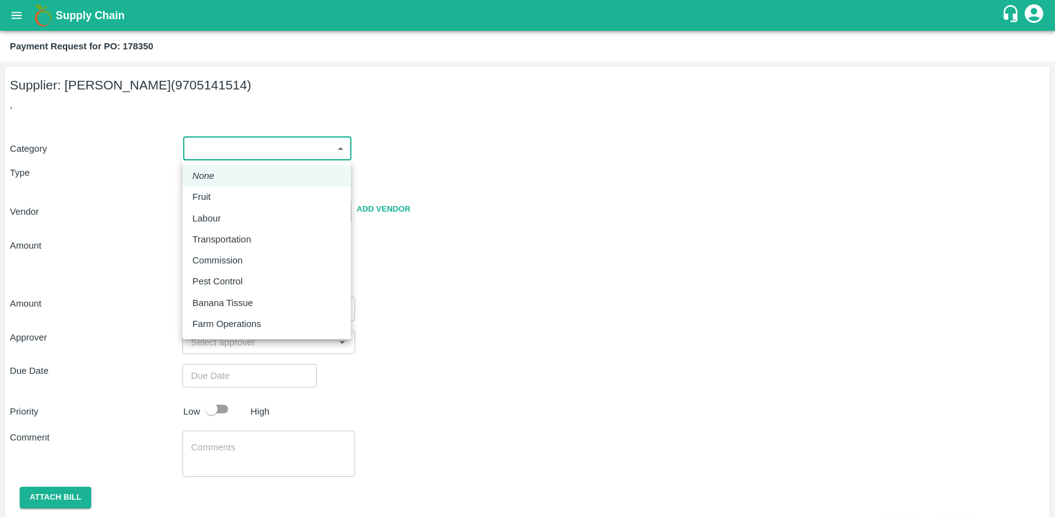
click at [242, 142] on body "Supply Chain Payment Request for PO: 178350 Supplier: [PERSON_NAME] (9705141514…" at bounding box center [527, 258] width 1055 height 517
click at [224, 194] on div "Fruit" at bounding box center [266, 197] width 149 height 14
type input "1"
type input "[PERSON_NAME] - 9705141514(Supplier)"
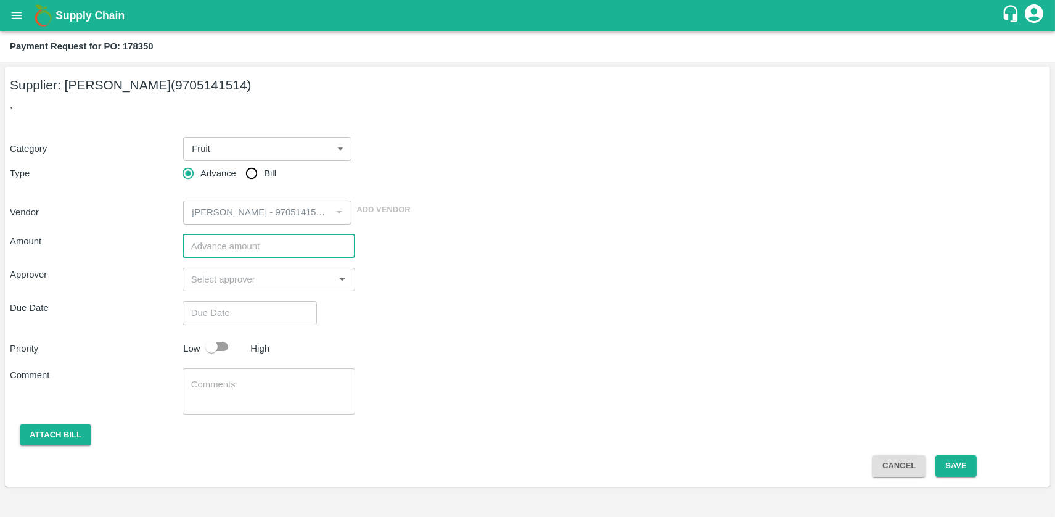
click at [263, 251] on input "number" at bounding box center [269, 245] width 173 height 23
paste input "1550925"
type input "1550925"
click at [240, 282] on input "input" at bounding box center [258, 279] width 145 height 16
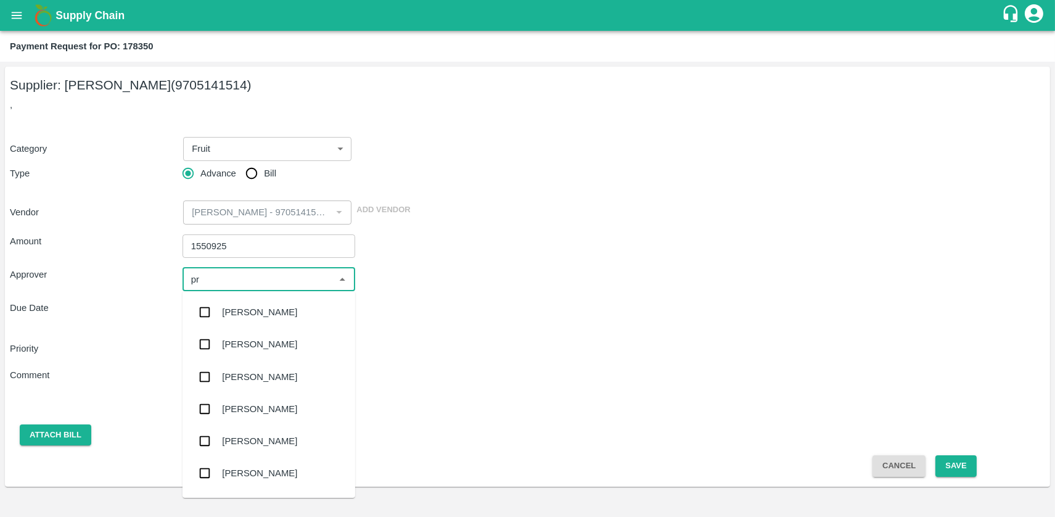
type input "pra"
click at [281, 412] on div "[PERSON_NAME]" at bounding box center [259, 409] width 75 height 14
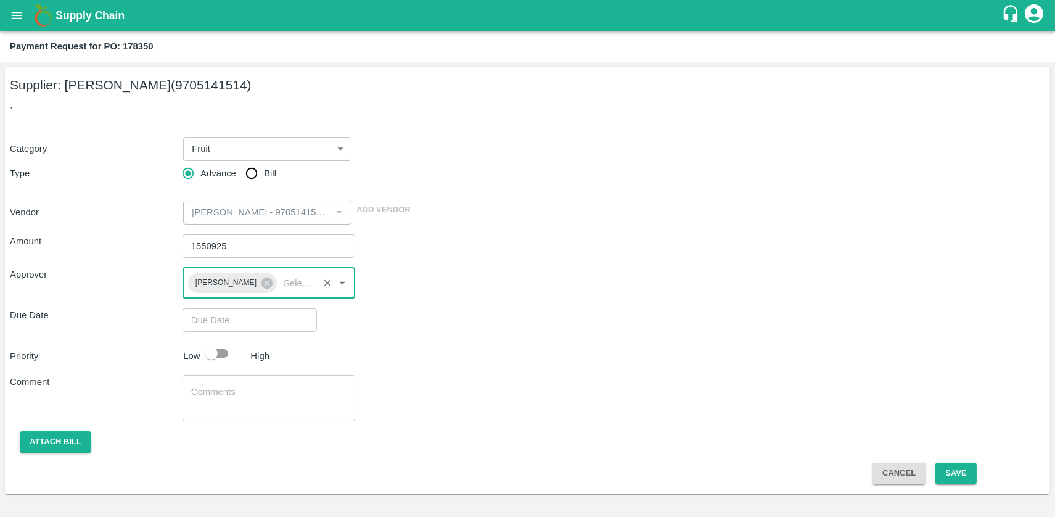
type input "DD/MM/YYYY hh:mm aa"
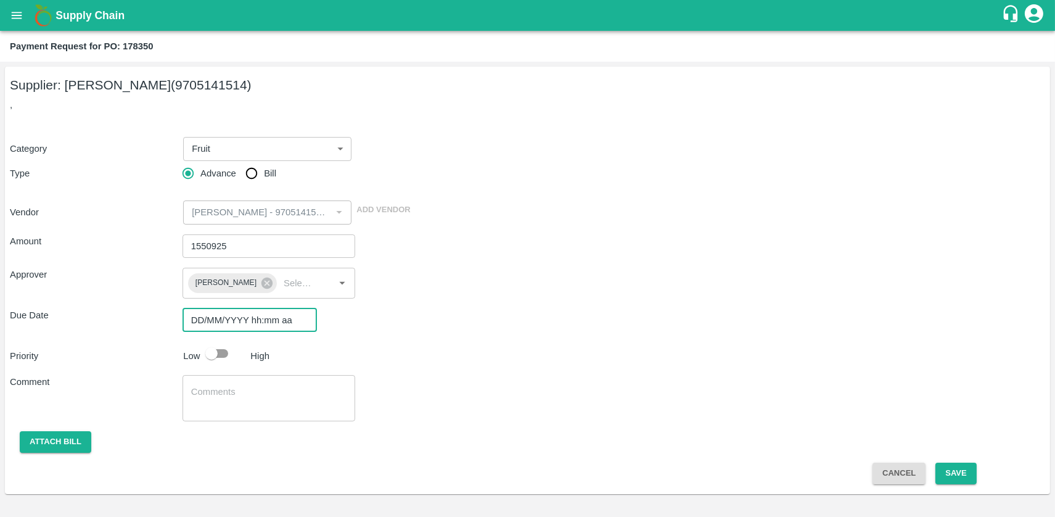
click at [250, 322] on input "DD/MM/YYYY hh:mm aa" at bounding box center [246, 319] width 126 height 23
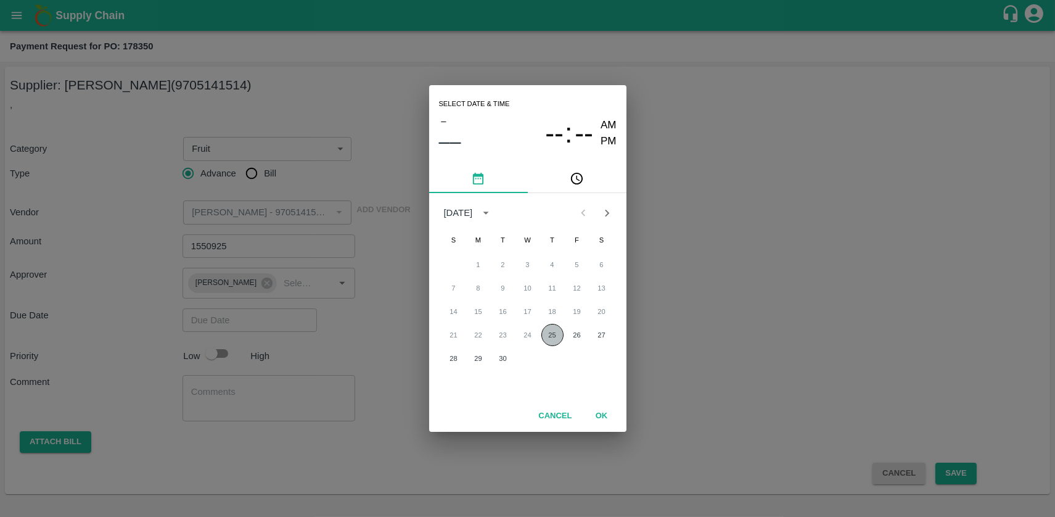
click at [553, 334] on button "25" at bounding box center [552, 335] width 22 height 22
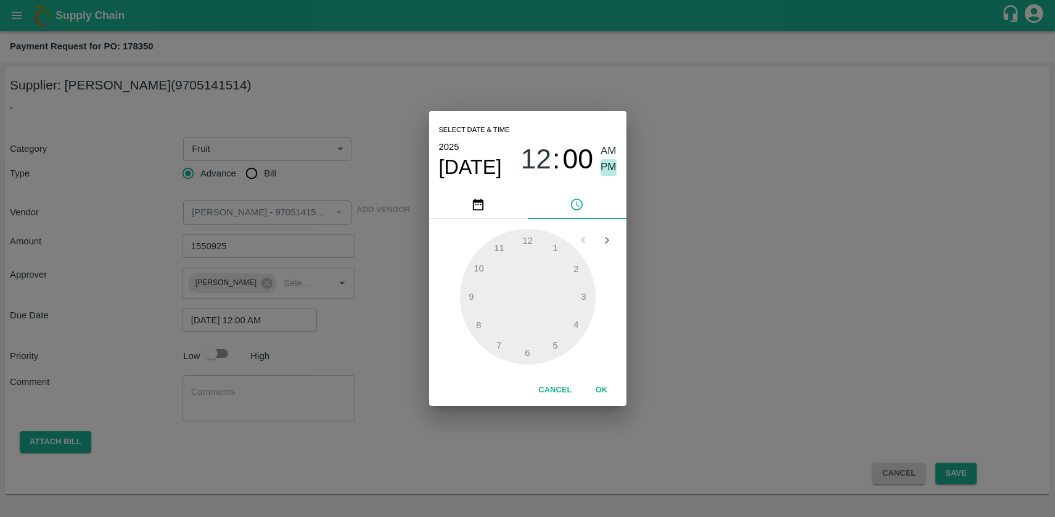
click at [615, 168] on span "PM" at bounding box center [609, 167] width 16 height 17
click at [482, 266] on div at bounding box center [528, 297] width 136 height 136
click at [584, 297] on div at bounding box center [528, 297] width 136 height 136
click at [533, 162] on span "10" at bounding box center [536, 159] width 31 height 32
click at [584, 294] on div at bounding box center [528, 297] width 136 height 136
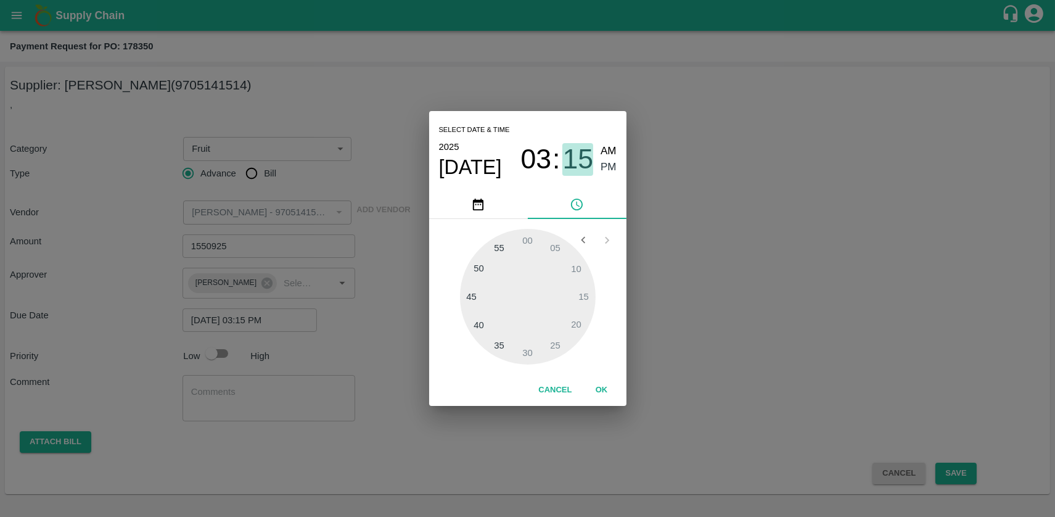
click at [578, 165] on span "15" at bounding box center [577, 159] width 31 height 32
click at [482, 266] on div at bounding box center [528, 297] width 136 height 136
click at [481, 265] on div at bounding box center [528, 297] width 136 height 136
click at [480, 269] on div at bounding box center [528, 297] width 136 height 136
type input "[DATE] 03:50 PM"
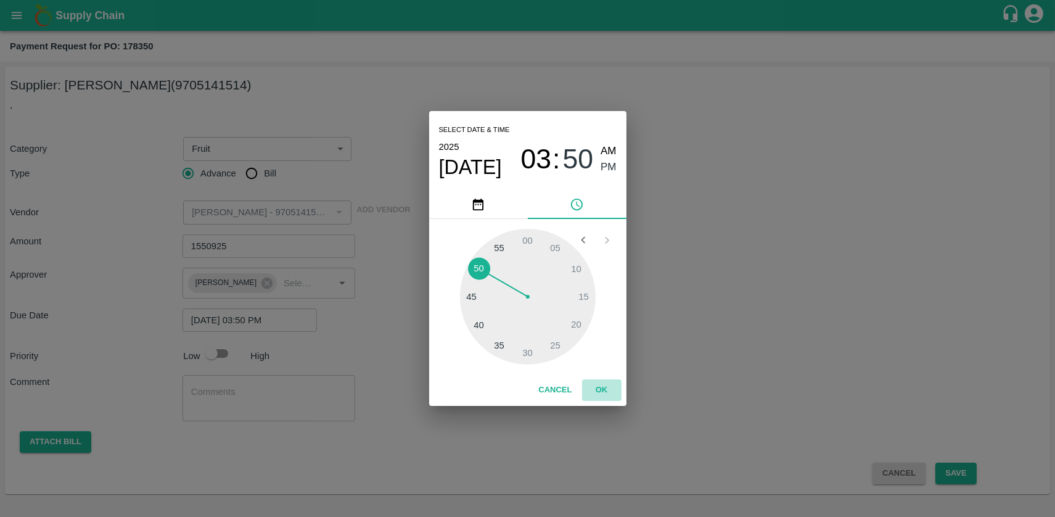
click at [597, 388] on button "OK" at bounding box center [601, 390] width 39 height 22
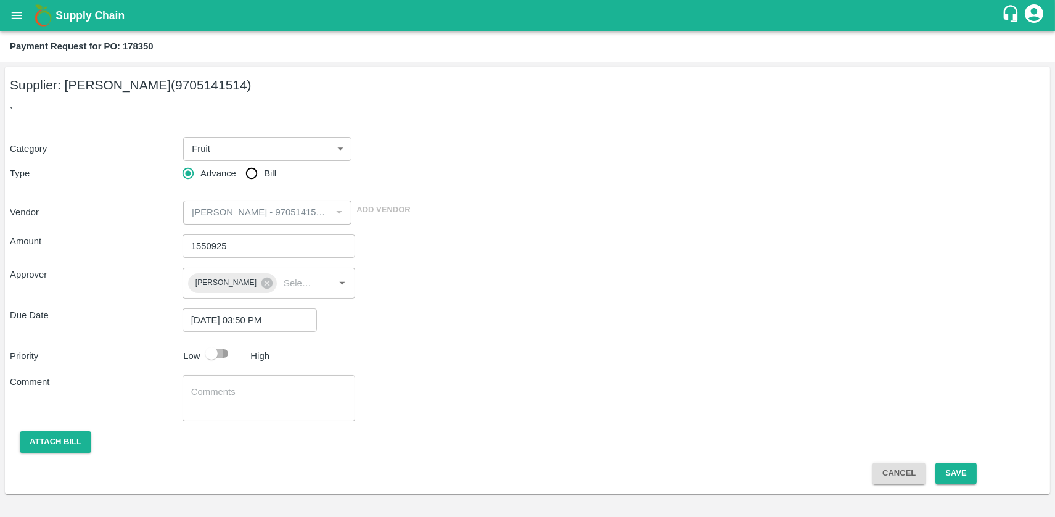
click at [224, 352] on input "checkbox" at bounding box center [211, 353] width 70 height 23
checkbox input "true"
click at [961, 474] on button "Save" at bounding box center [956, 474] width 41 height 22
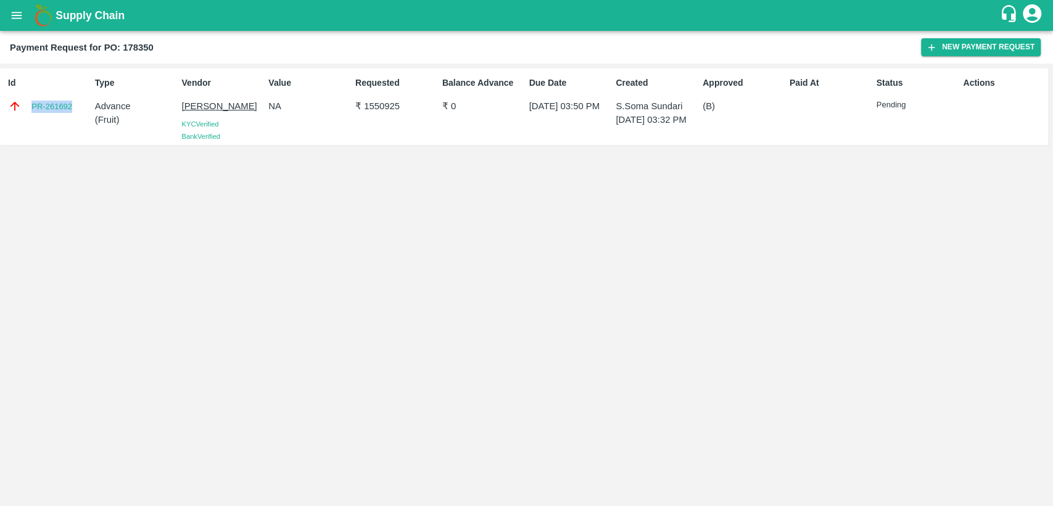
drag, startPoint x: 76, startPoint y: 102, endPoint x: 30, endPoint y: 103, distance: 45.6
click at [30, 103] on div "PR-261692" at bounding box center [49, 106] width 82 height 14
copy link "PR-261692"
drag, startPoint x: 363, startPoint y: 109, endPoint x: 406, endPoint y: 107, distance: 43.2
click at [406, 107] on p "₹ 1550925" at bounding box center [396, 106] width 82 height 14
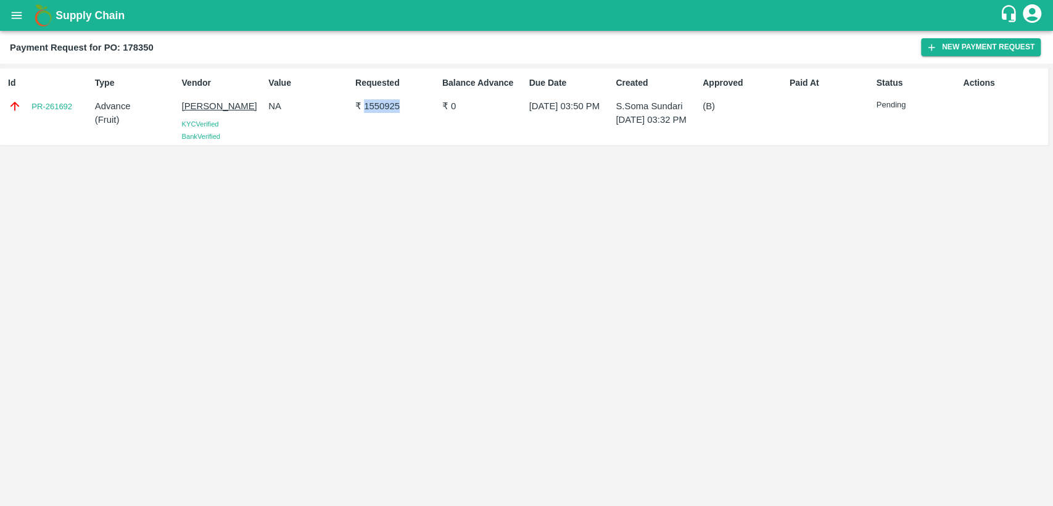
copy p "1550925"
click at [17, 11] on icon "open drawer" at bounding box center [17, 16] width 14 height 14
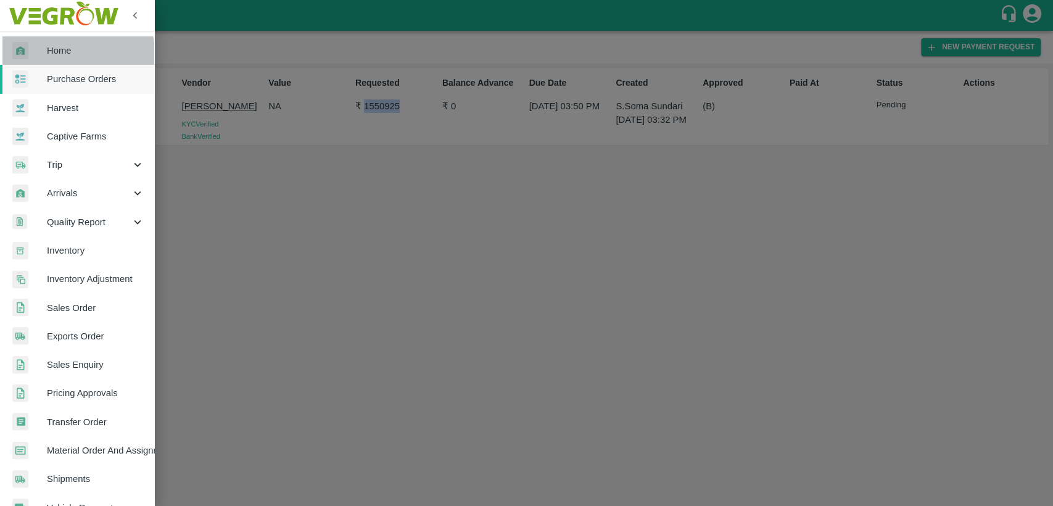
click at [63, 54] on span "Home" at bounding box center [95, 51] width 97 height 14
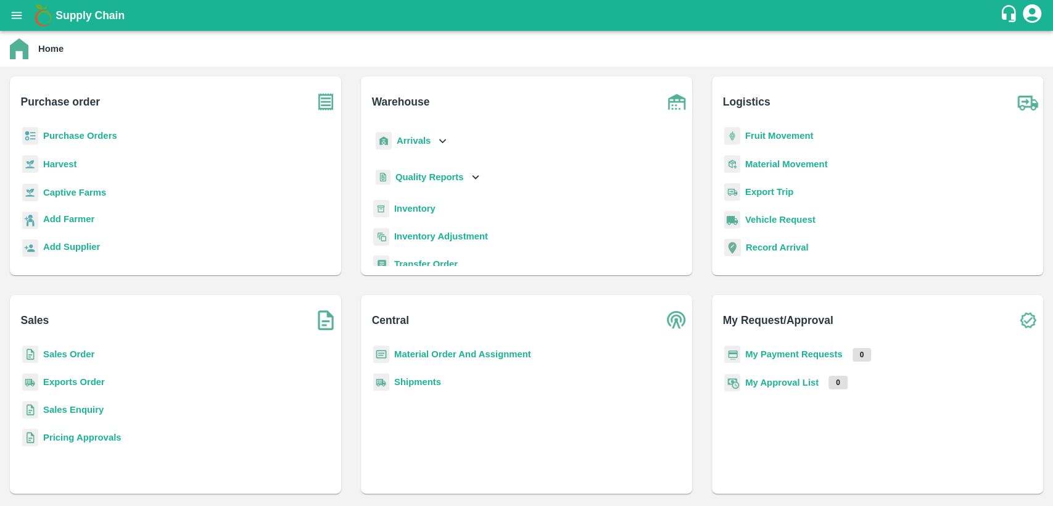
click at [469, 353] on b "Material Order And Assignment" at bounding box center [462, 354] width 137 height 10
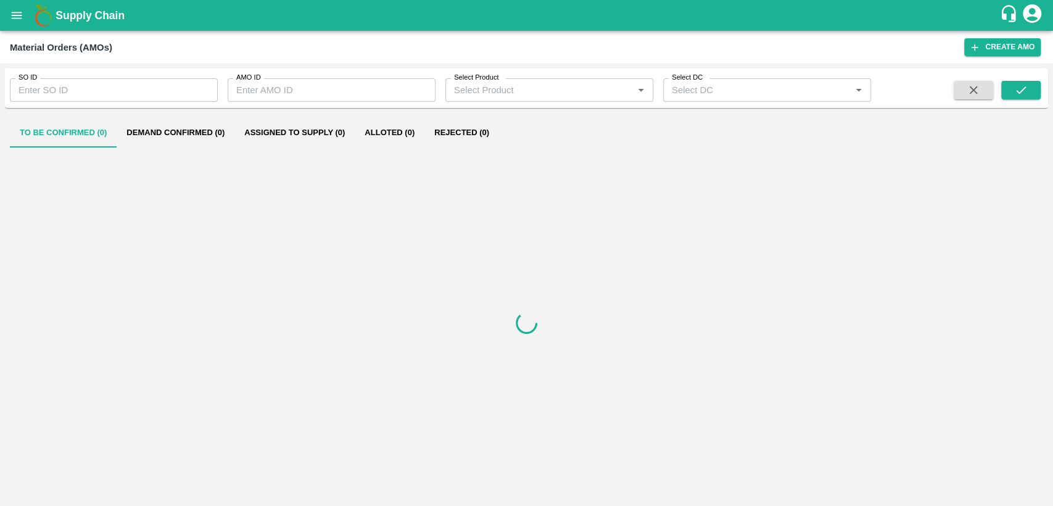
click at [152, 86] on input "SO ID" at bounding box center [114, 89] width 208 height 23
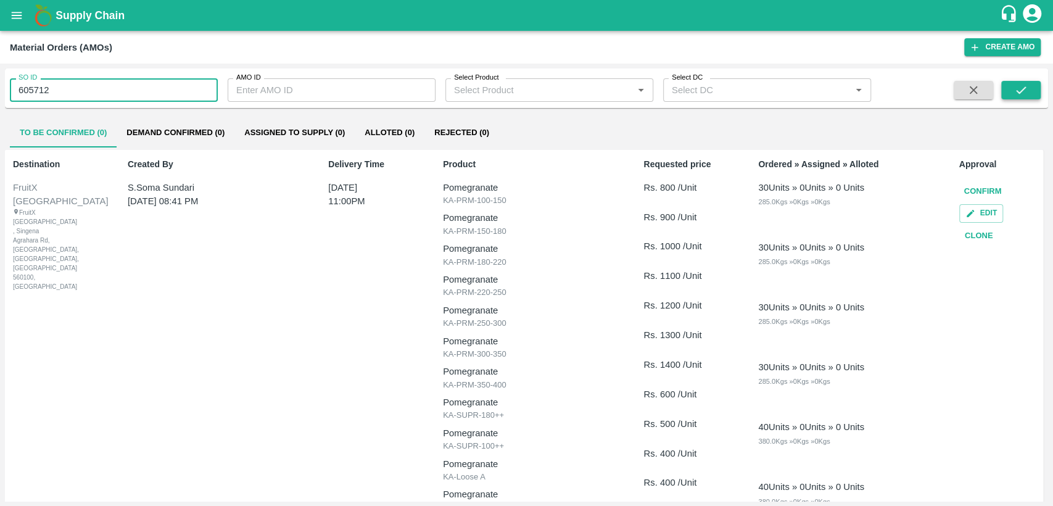
type input "605712"
click at [1026, 89] on icon "submit" at bounding box center [1021, 90] width 14 height 14
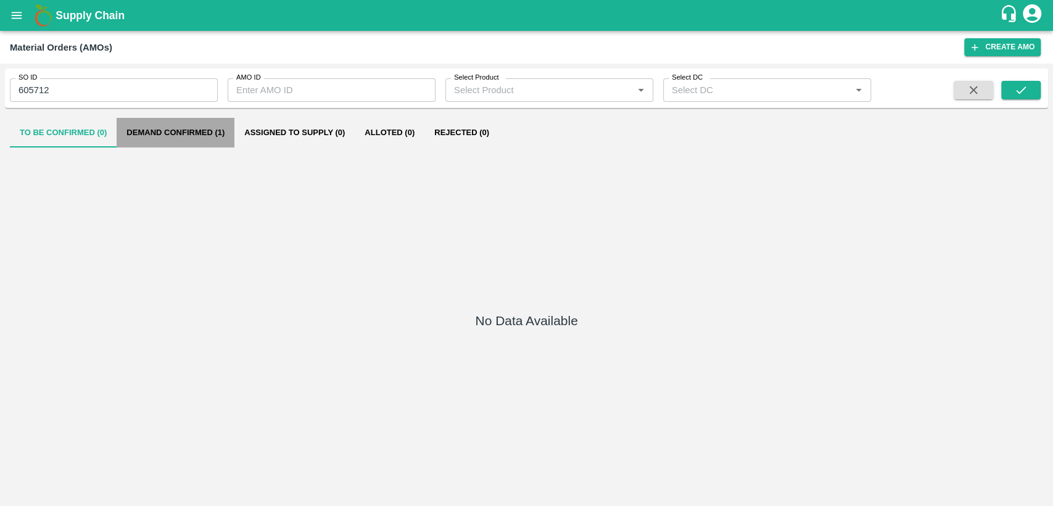
click at [197, 137] on button "Demand Confirmed (1)" at bounding box center [176, 133] width 118 height 30
